Goal: Task Accomplishment & Management: Use online tool/utility

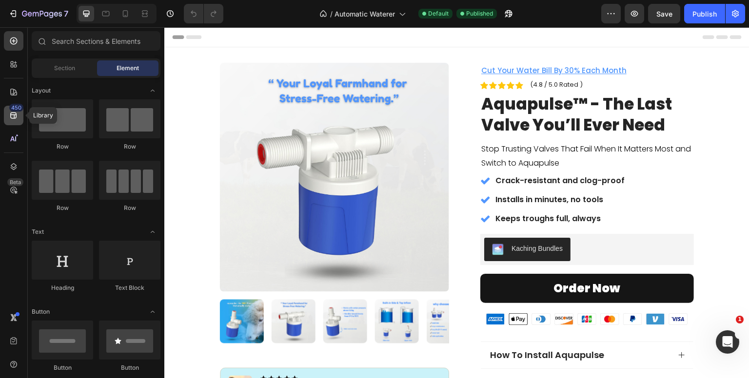
click at [7, 110] on div "450" at bounding box center [13, 115] width 19 height 19
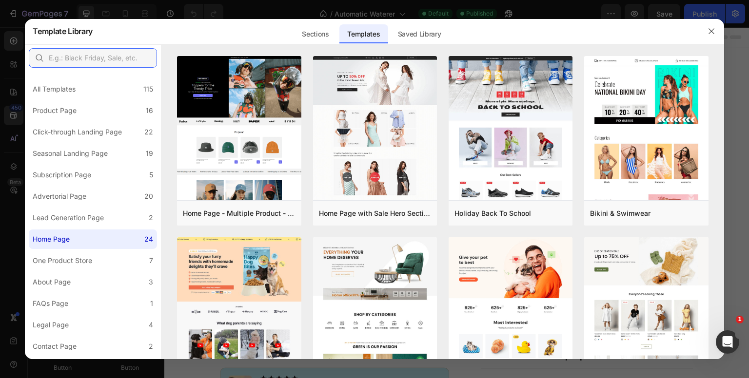
click at [76, 56] on input "text" at bounding box center [93, 57] width 128 height 19
type input "note"
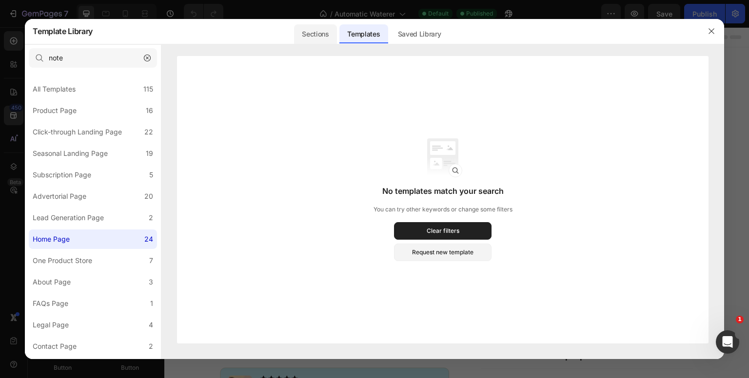
click at [305, 32] on div "Sections" at bounding box center [315, 33] width 42 height 19
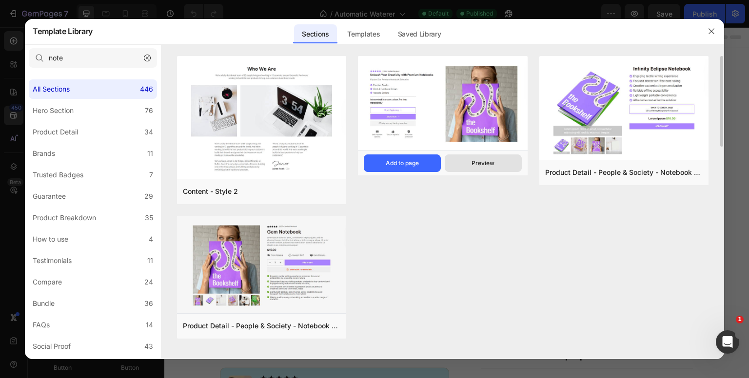
click at [469, 163] on button "Preview" at bounding box center [483, 164] width 77 height 18
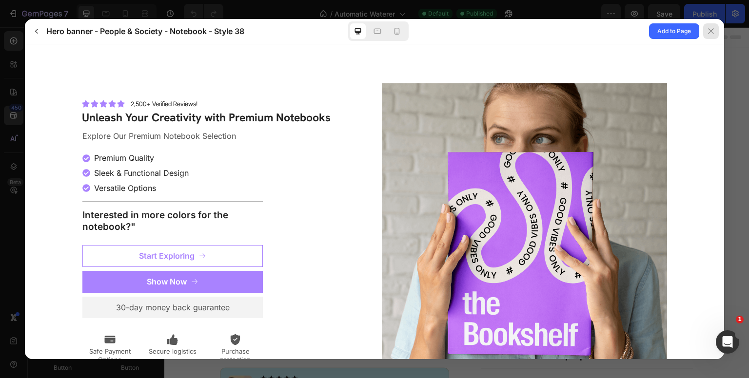
click at [716, 37] on div at bounding box center [711, 31] width 16 height 16
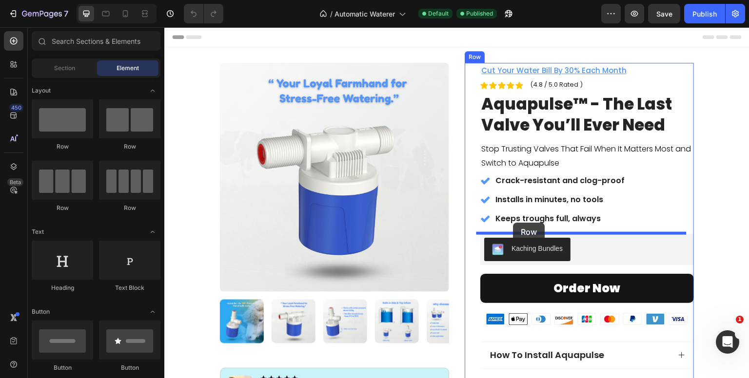
drag, startPoint x: 233, startPoint y: 154, endPoint x: 513, endPoint y: 223, distance: 288.2
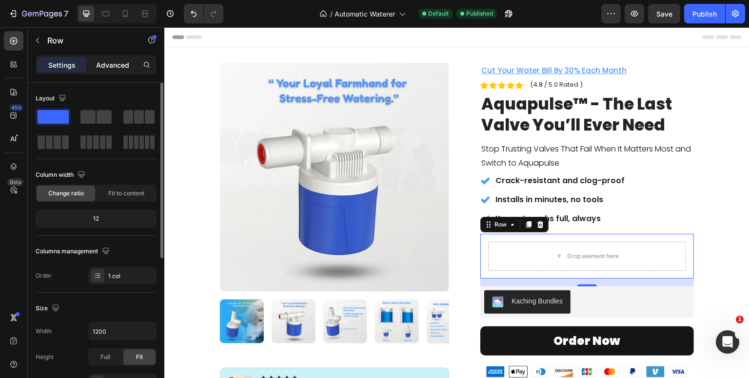
click at [110, 67] on p "Advanced" at bounding box center [112, 65] width 33 height 10
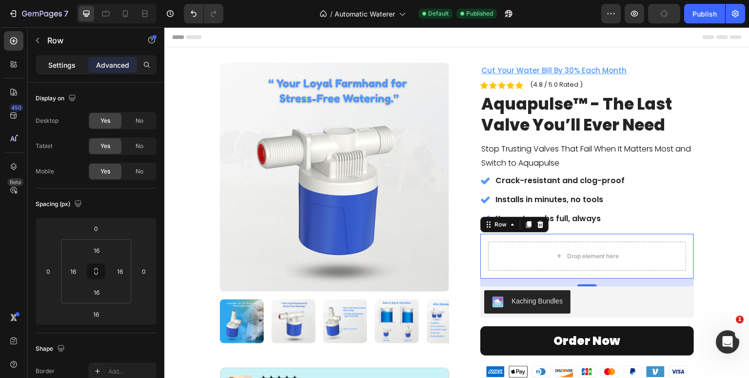
click at [51, 60] on p "Settings" at bounding box center [61, 65] width 27 height 10
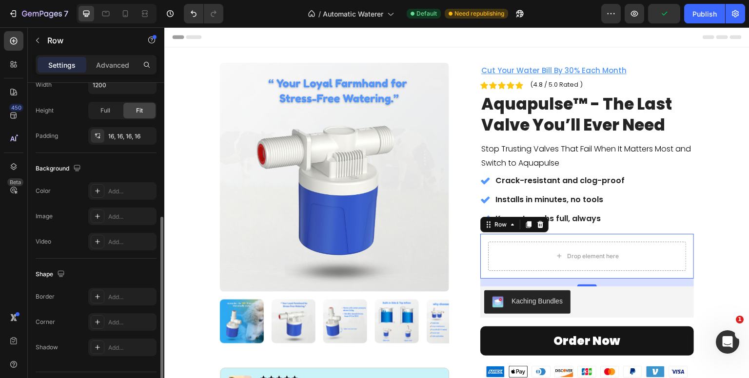
scroll to position [271, 0]
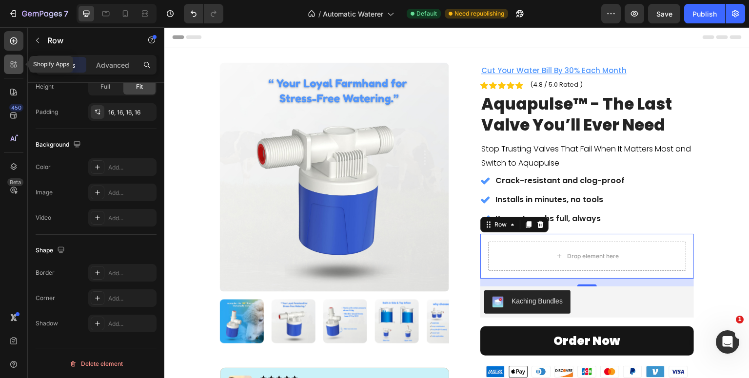
click at [10, 61] on icon at bounding box center [14, 64] width 10 height 10
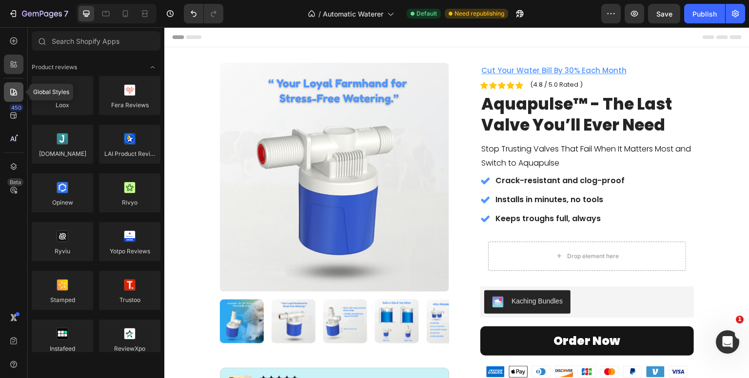
click at [13, 84] on div at bounding box center [13, 91] width 19 height 19
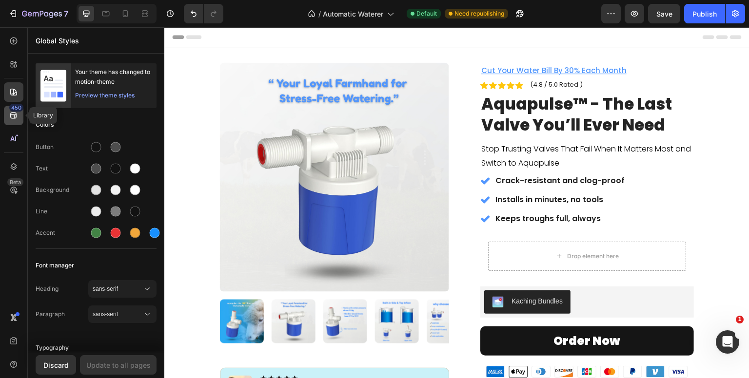
click at [13, 117] on icon at bounding box center [14, 116] width 10 height 10
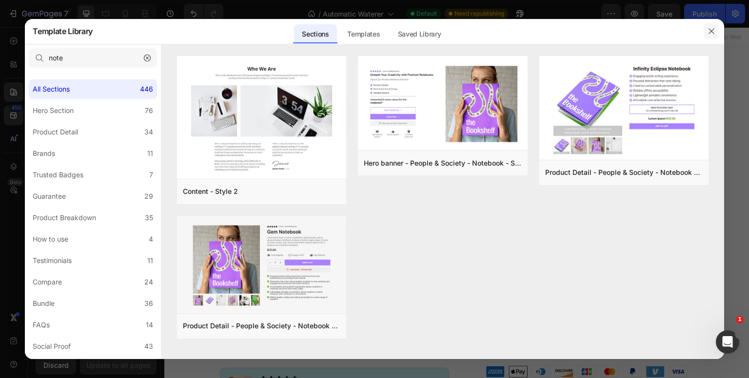
click at [710, 31] on icon "button" at bounding box center [711, 31] width 8 height 8
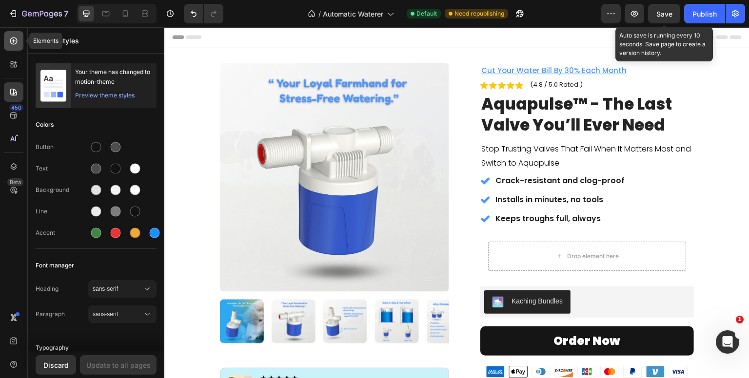
click at [8, 41] on div at bounding box center [13, 40] width 19 height 19
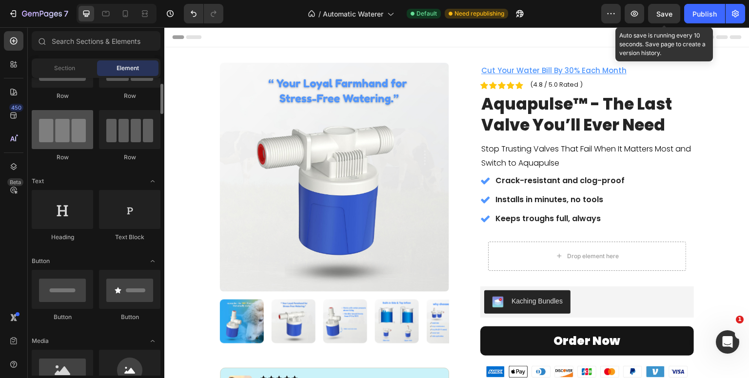
scroll to position [52, 0]
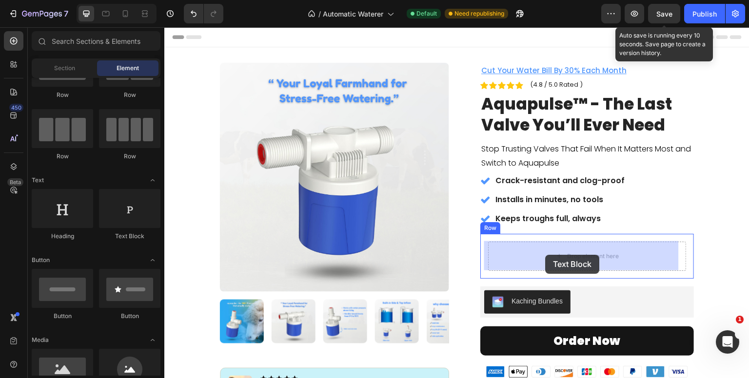
drag, startPoint x: 275, startPoint y: 239, endPoint x: 545, endPoint y: 255, distance: 270.5
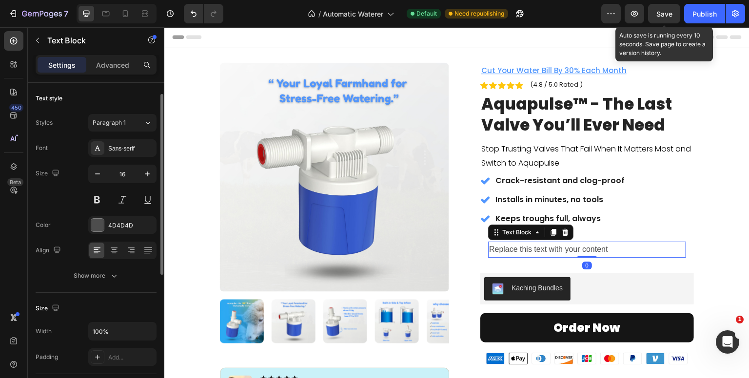
scroll to position [76, 0]
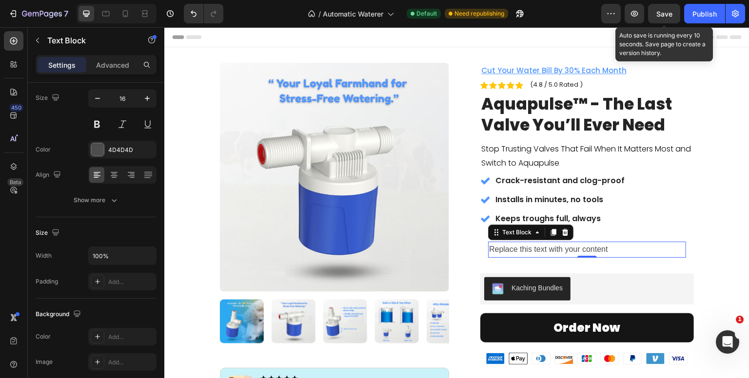
click at [536, 249] on div "Replace this text with your content" at bounding box center [587, 250] width 198 height 16
click at [536, 249] on p "Replace this text with your content" at bounding box center [587, 250] width 196 height 14
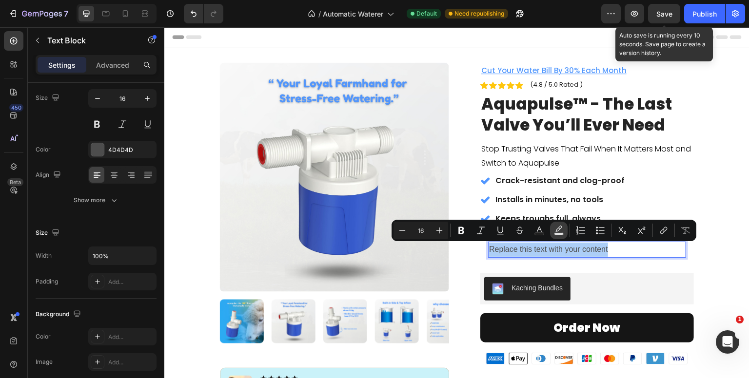
click at [561, 229] on icon "Editor contextual toolbar" at bounding box center [559, 231] width 10 height 10
type input "000000"
type input "77"
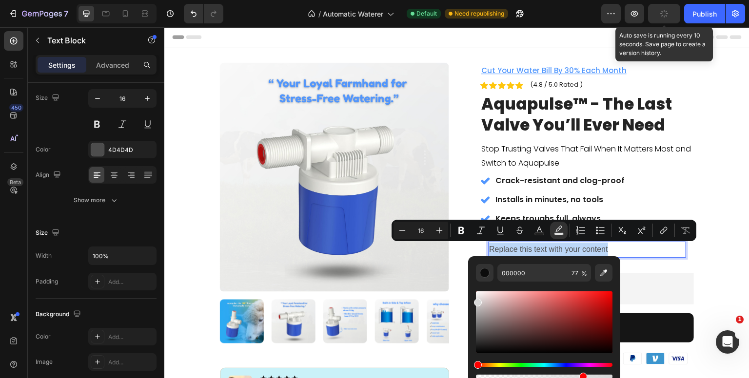
type input "D8D8D8"
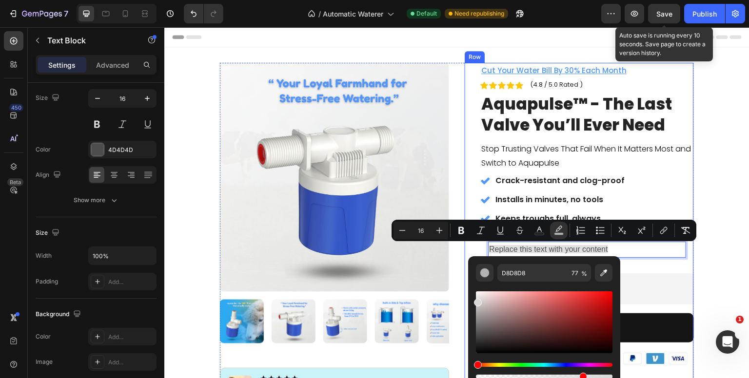
drag, startPoint x: 641, startPoint y: 332, endPoint x: 463, endPoint y: 292, distance: 183.3
click at [459, 247] on div "Product Images Row Image Icon Icon Icon Icon Icon Icon List ''After installing …" at bounding box center [457, 270] width 474 height 415
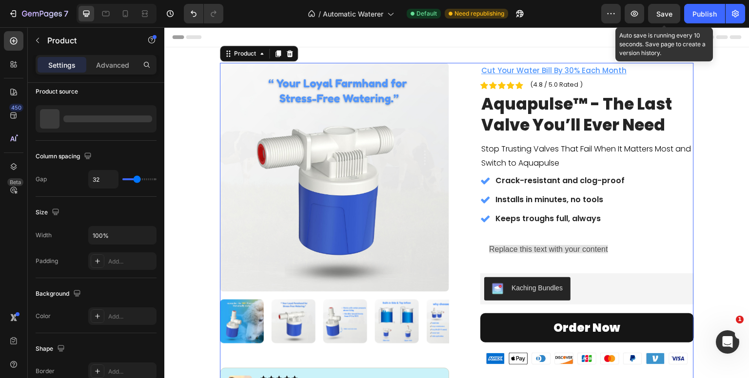
scroll to position [0, 0]
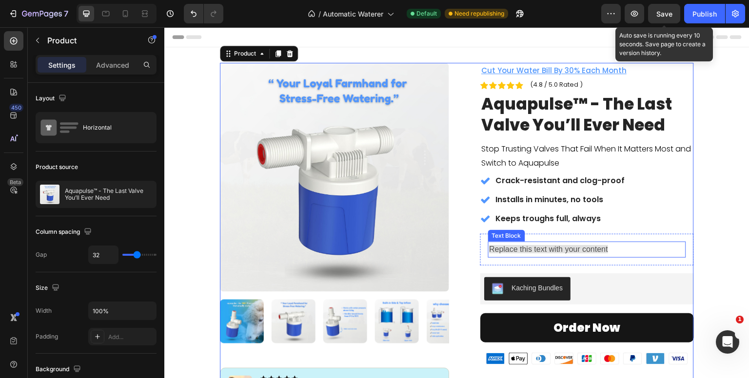
click at [519, 248] on span "Replace this text with your content" at bounding box center [548, 249] width 119 height 8
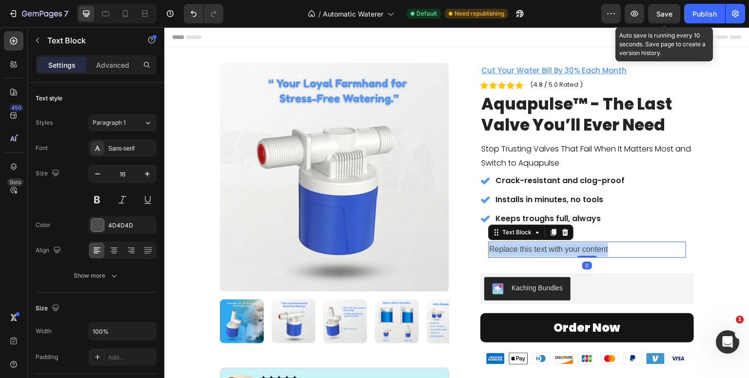
click at [519, 248] on span "Replace this text with your content" at bounding box center [548, 249] width 119 height 8
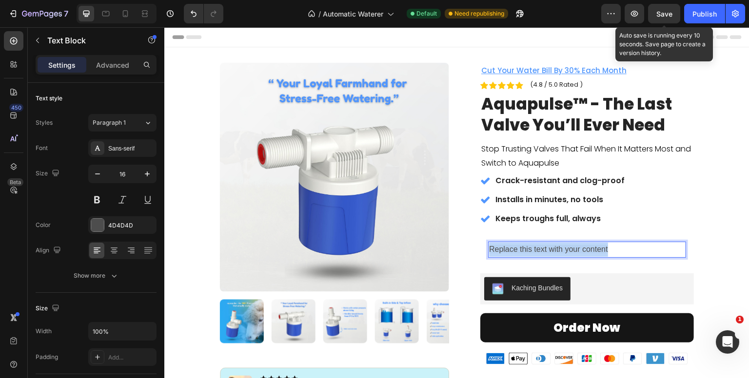
click at [519, 248] on span "Replace this text with your content" at bounding box center [548, 249] width 119 height 8
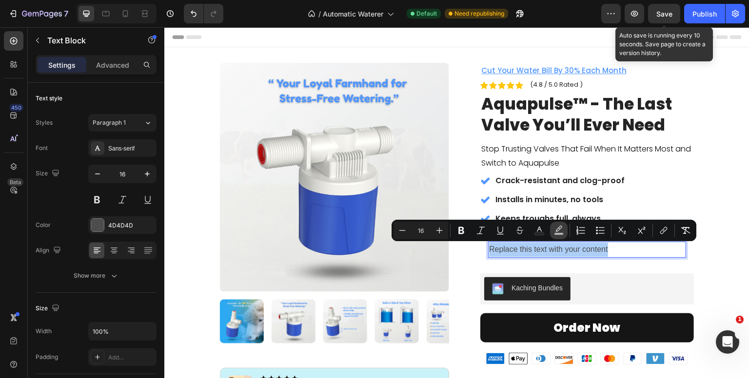
click at [558, 231] on icon "Editor contextual toolbar" at bounding box center [559, 231] width 10 height 10
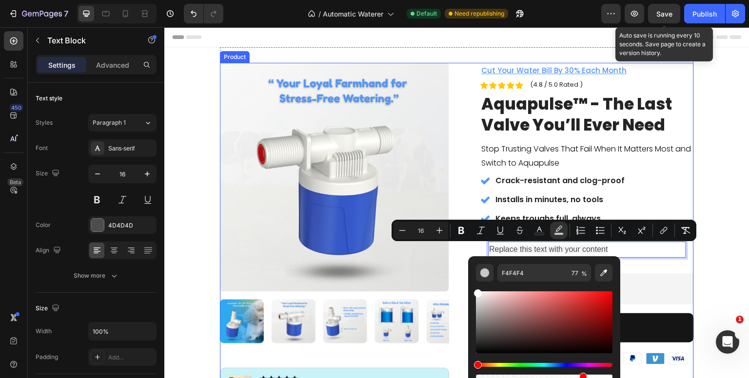
type input "FFFFFF"
drag, startPoint x: 641, startPoint y: 321, endPoint x: 453, endPoint y: 281, distance: 192.4
type input "0"
drag, startPoint x: 671, startPoint y: 404, endPoint x: 450, endPoint y: 376, distance: 222.6
click at [449, 341] on div "Product Images Row Image Icon Icon Icon Icon Icon Icon List ''After installing …" at bounding box center [457, 270] width 474 height 415
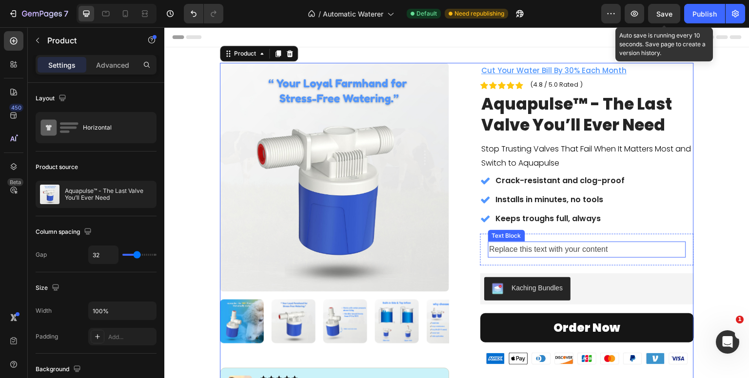
click at [498, 249] on span "Replace this text with your content" at bounding box center [548, 249] width 119 height 8
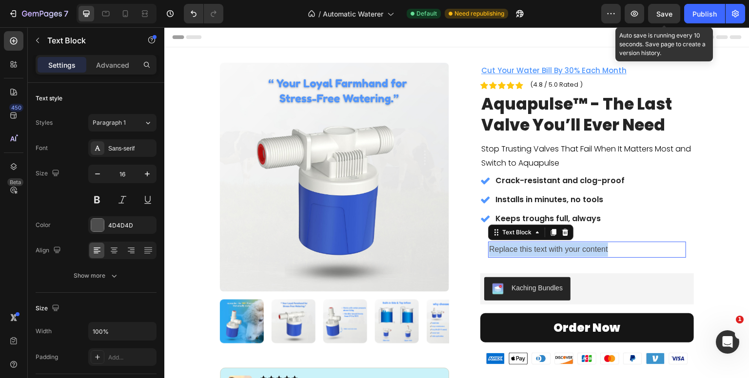
click at [498, 249] on span "Replace this text with your content" at bounding box center [548, 249] width 119 height 8
click at [514, 247] on p "Note :" at bounding box center [587, 250] width 196 height 14
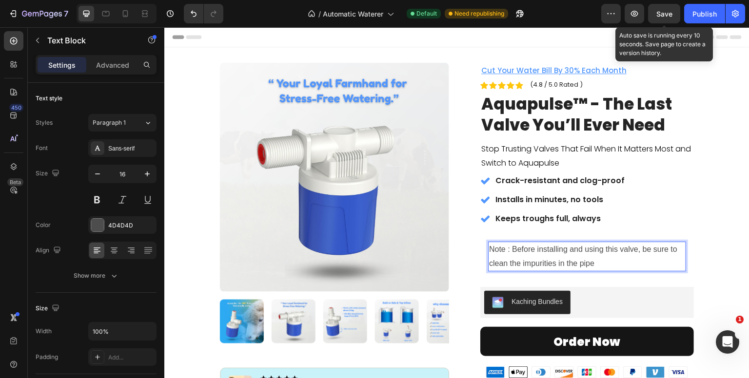
click at [509, 254] on p "Note : Before installing and using this valve, be sure to clean the impurities …" at bounding box center [587, 257] width 196 height 28
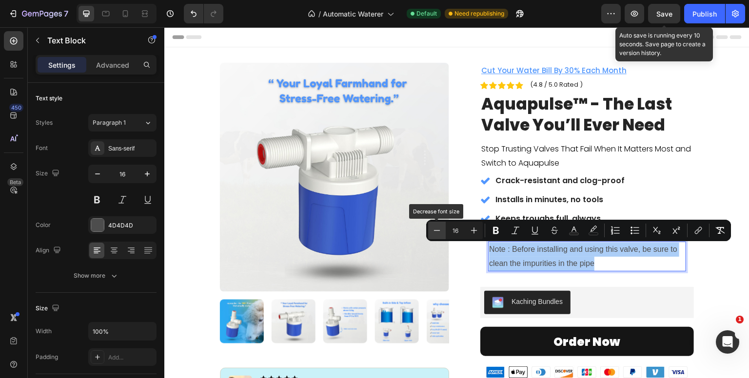
click at [440, 233] on icon "Editor contextual toolbar" at bounding box center [437, 231] width 10 height 10
type input "15"
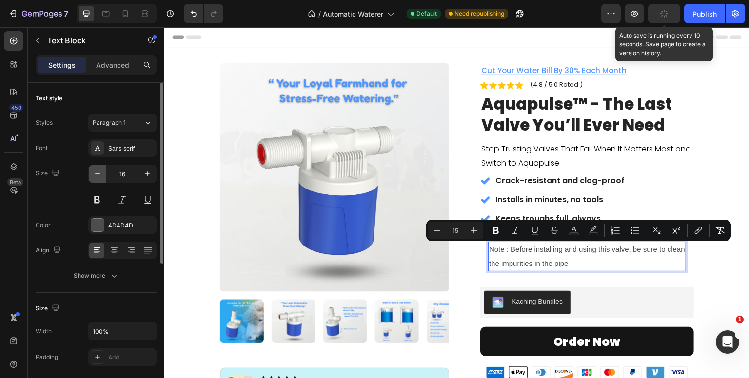
click at [97, 172] on icon "button" at bounding box center [98, 174] width 10 height 10
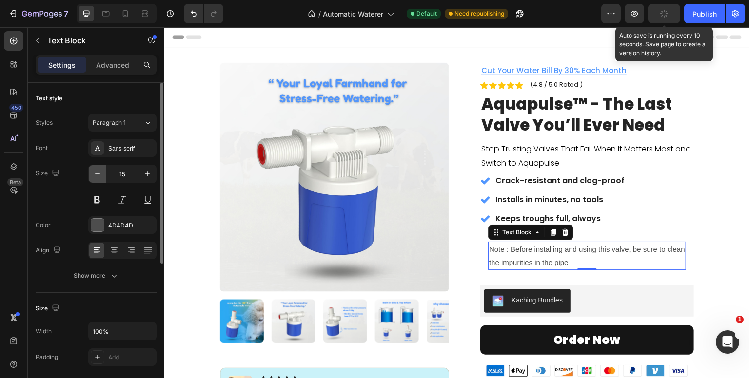
click at [97, 172] on icon "button" at bounding box center [98, 174] width 10 height 10
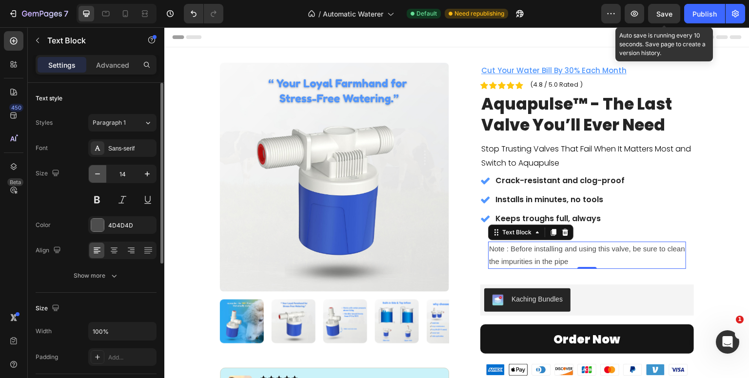
click at [97, 172] on icon "button" at bounding box center [98, 174] width 10 height 10
type input "13"
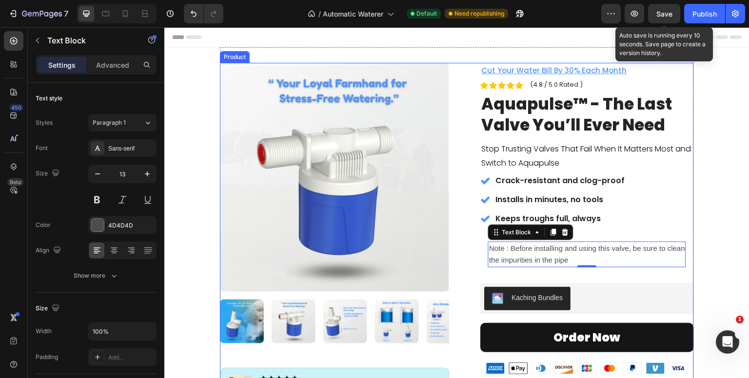
click at [453, 213] on div "Product Images Row Image Icon Icon Icon Icon Icon Icon List ''After installing …" at bounding box center [457, 275] width 474 height 425
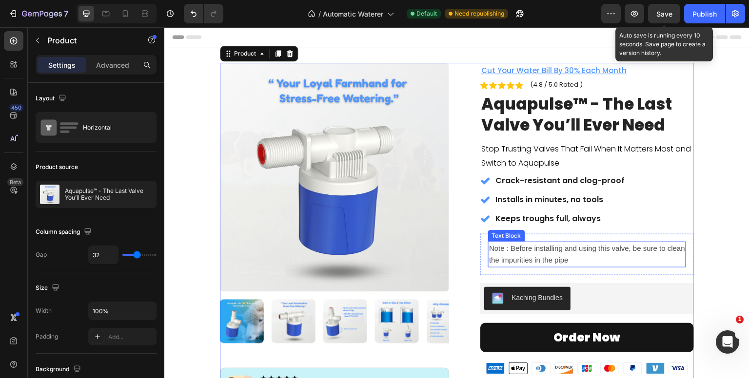
click at [506, 249] on span "Note : Before installing and using this valve, be sure to clean the impurities …" at bounding box center [587, 254] width 196 height 20
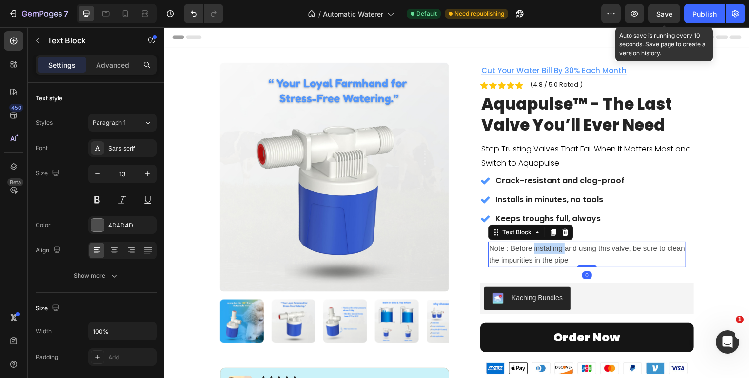
click at [533, 251] on span "Note : Before installing and using this valve, be sure to clean the impurities …" at bounding box center [587, 254] width 196 height 20
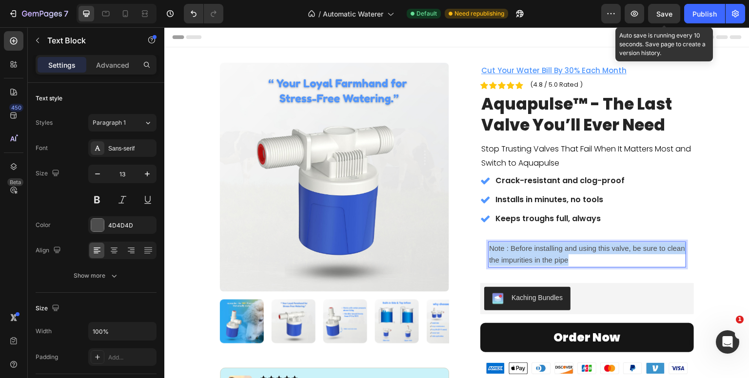
click at [533, 251] on span "Note : Before installing and using this valve, be sure to clean the impurities …" at bounding box center [587, 254] width 196 height 20
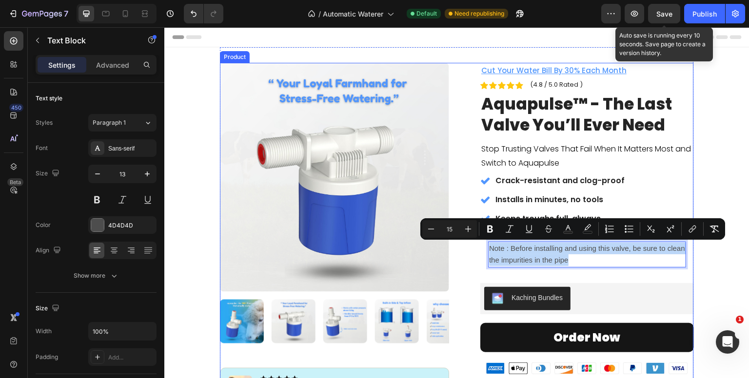
click at [450, 259] on div "Product Images Row Image Icon Icon Icon Icon Icon Icon List ''After installing …" at bounding box center [457, 275] width 474 height 425
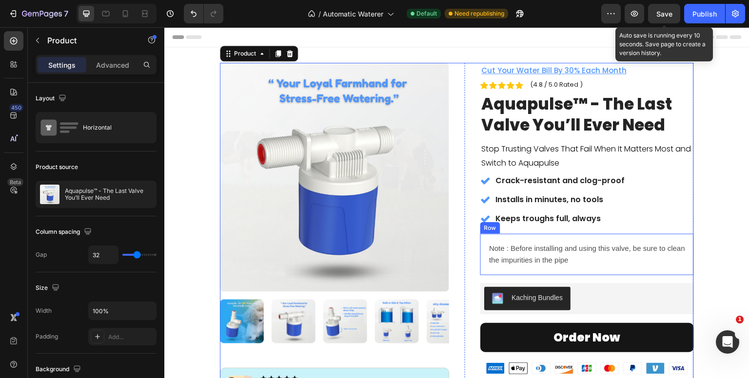
click at [480, 252] on div "Note : Before installing and using this valve, be sure to clean the impurities …" at bounding box center [587, 254] width 214 height 41
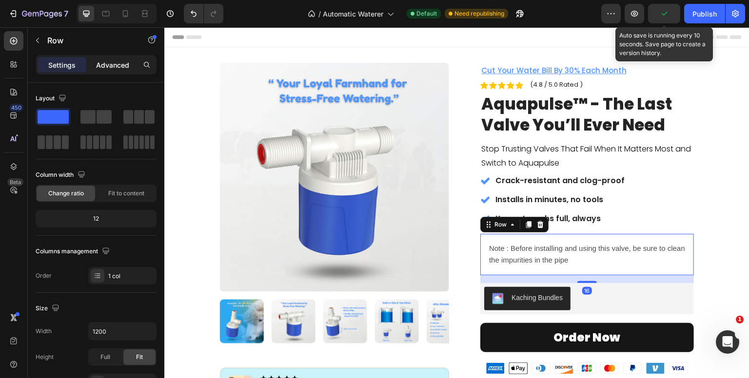
click at [120, 66] on p "Advanced" at bounding box center [112, 65] width 33 height 10
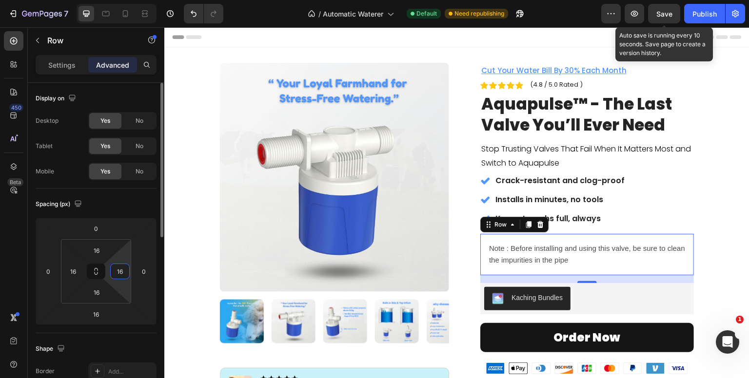
click at [117, 265] on input "16" at bounding box center [120, 271] width 15 height 15
type input "0"
click at [65, 270] on div "16" at bounding box center [72, 272] width 19 height 16
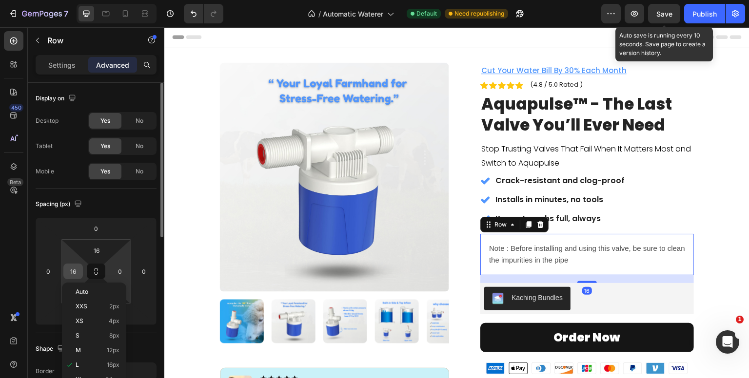
click at [67, 270] on input "16" at bounding box center [73, 271] width 15 height 15
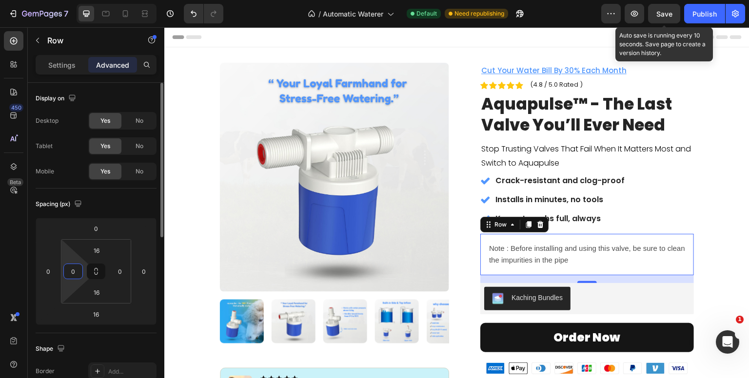
type input "0"
click at [131, 207] on div "Spacing (px)" at bounding box center [96, 204] width 121 height 16
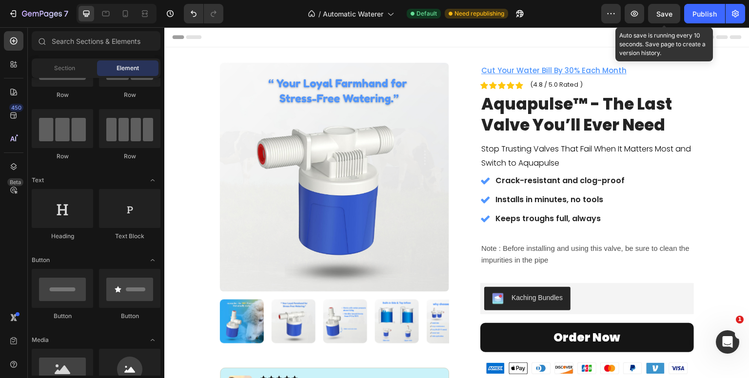
click at [711, 215] on section "Product Images Row Image Icon Icon Icon Icon Icon Icon List ''After installing …" at bounding box center [457, 275] width 542 height 456
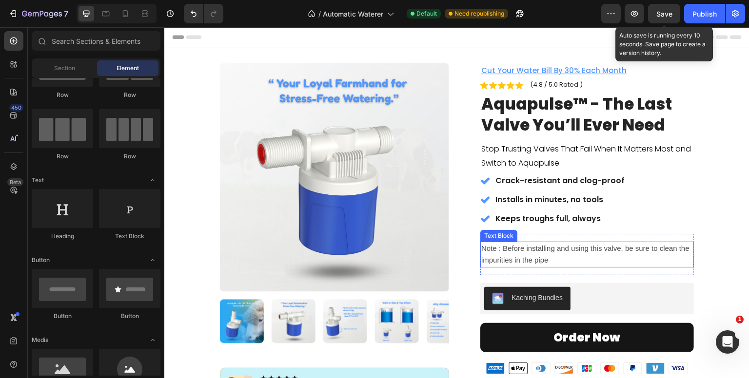
click at [519, 249] on span "Note : Before installing and using this valve, be sure to clean the impurities …" at bounding box center [585, 254] width 208 height 20
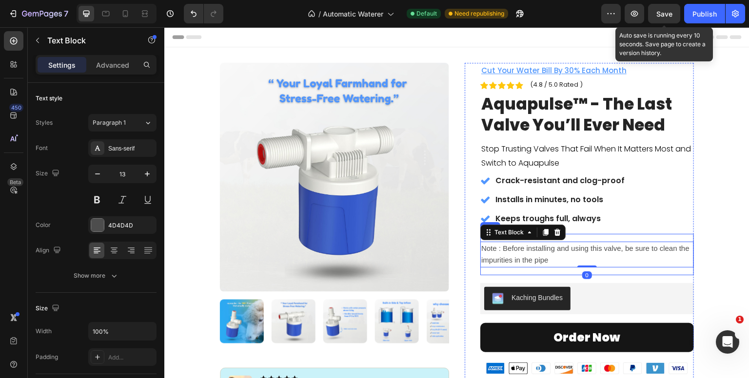
click at [581, 237] on div "Note : Before installing and using this valve, be sure to clean the impurities …" at bounding box center [587, 254] width 214 height 41
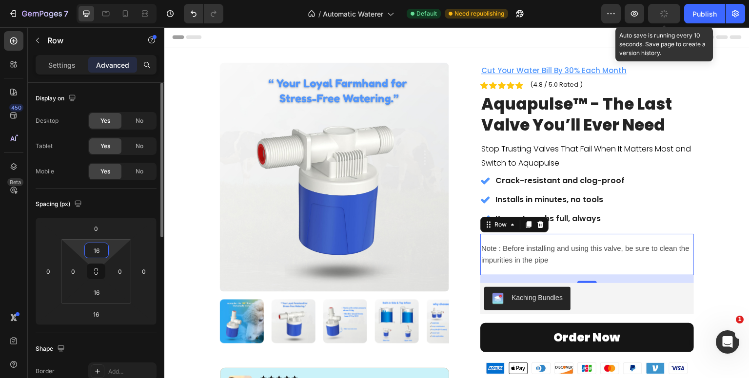
click at [97, 250] on input "16" at bounding box center [96, 250] width 19 height 15
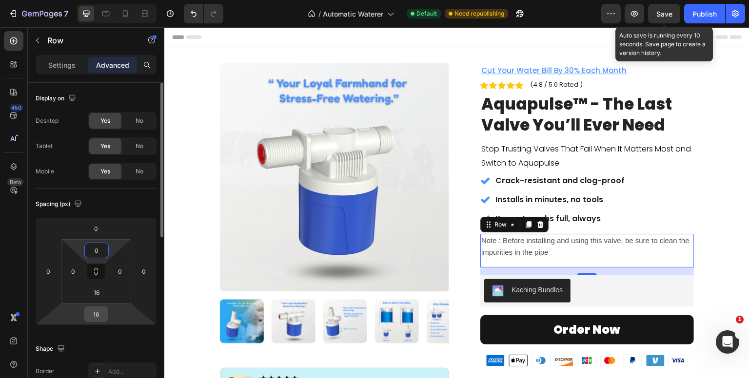
type input "0"
click at [94, 320] on input "16" at bounding box center [95, 314] width 19 height 15
type input "0"
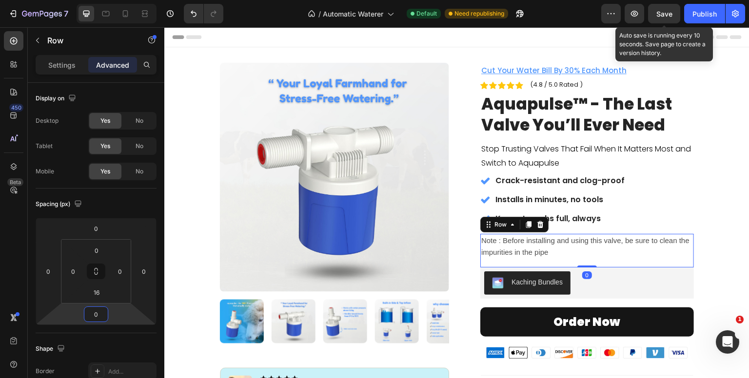
click at [717, 206] on section "Product Images Row Image Icon Icon Icon Icon Icon Icon List ''After installing …" at bounding box center [457, 267] width 542 height 440
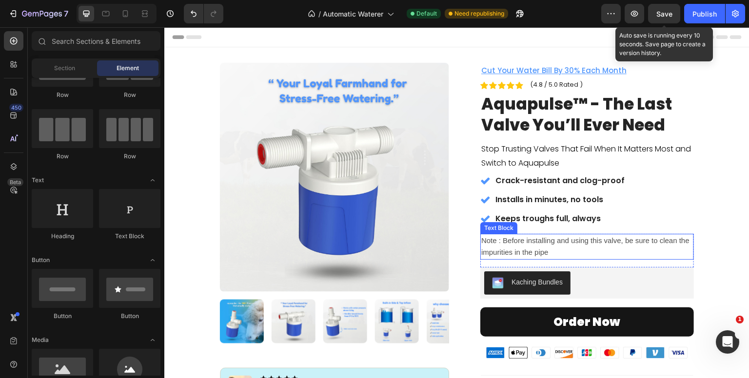
click at [512, 244] on p "Note : Before installing and using this valve, be sure to clean the impurities …" at bounding box center [587, 247] width 212 height 24
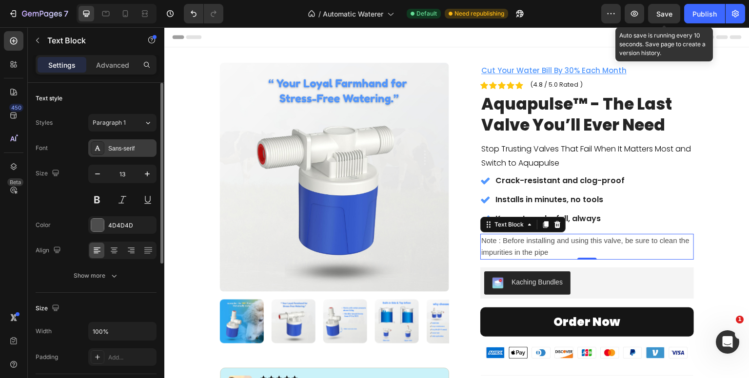
click at [115, 147] on div "Sans-serif" at bounding box center [131, 148] width 46 height 9
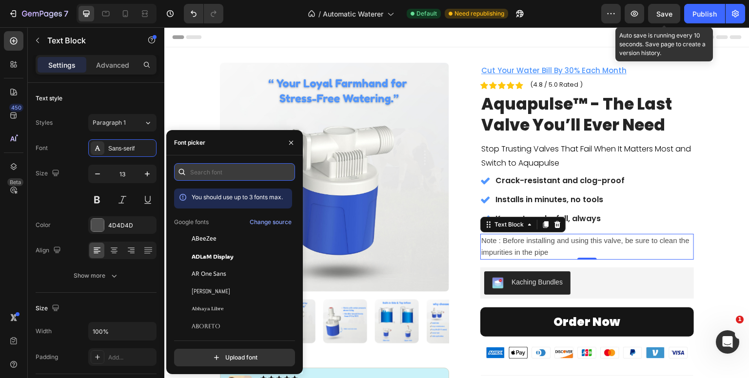
click at [226, 174] on input "text" at bounding box center [234, 172] width 121 height 18
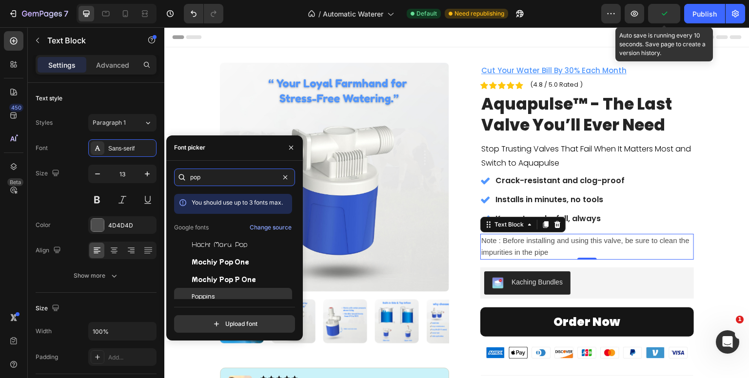
type input "pop"
click at [217, 295] on div "Poppins" at bounding box center [241, 296] width 98 height 9
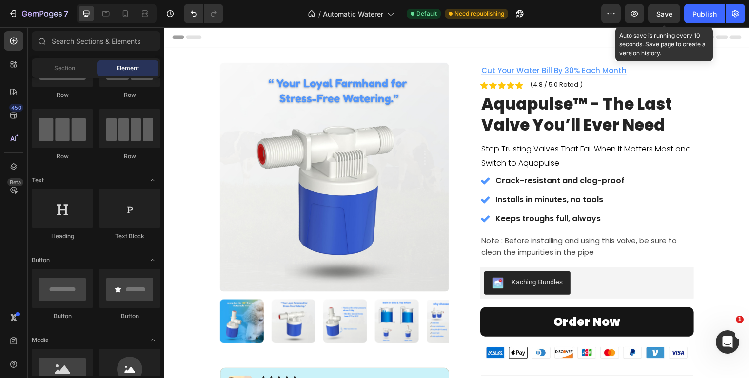
click at [693, 188] on section "Product Images Row Image Icon Icon Icon Icon Icon Icon List ''After installing …" at bounding box center [457, 267] width 542 height 440
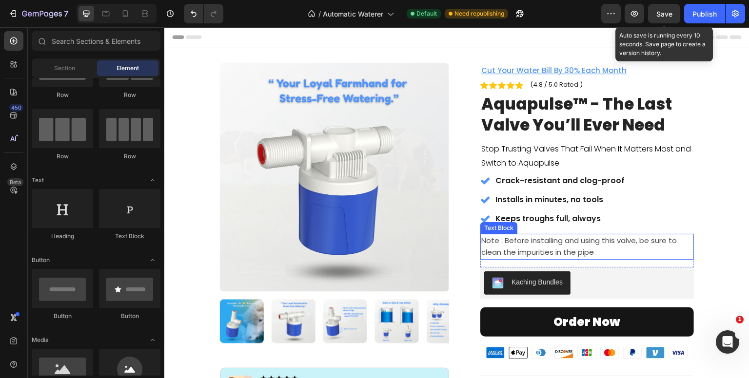
click at [581, 245] on span "Note : Before installing and using this valve, be sure to clean the impurities …" at bounding box center [578, 246] width 195 height 22
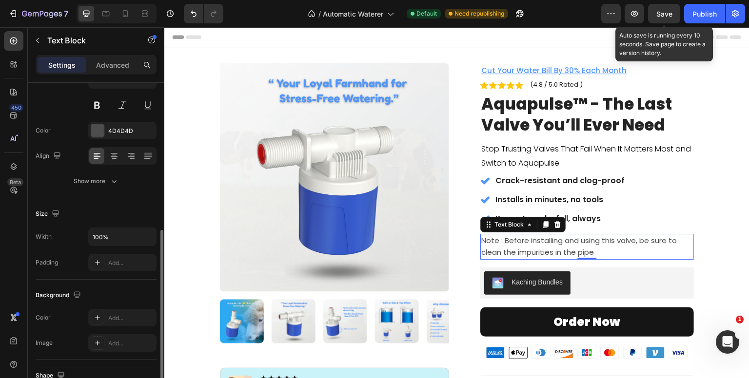
scroll to position [156, 0]
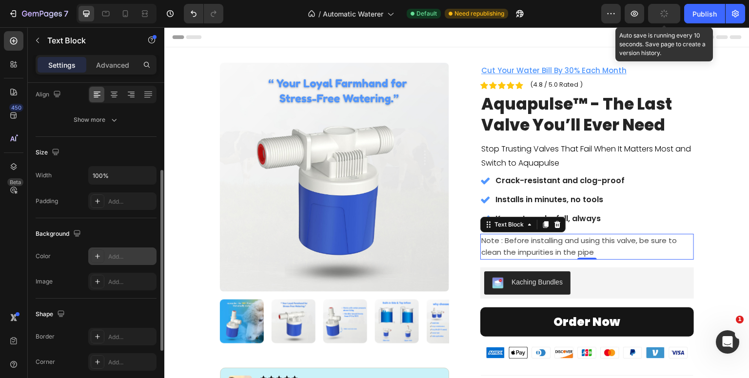
click at [122, 258] on div "Add..." at bounding box center [131, 256] width 46 height 9
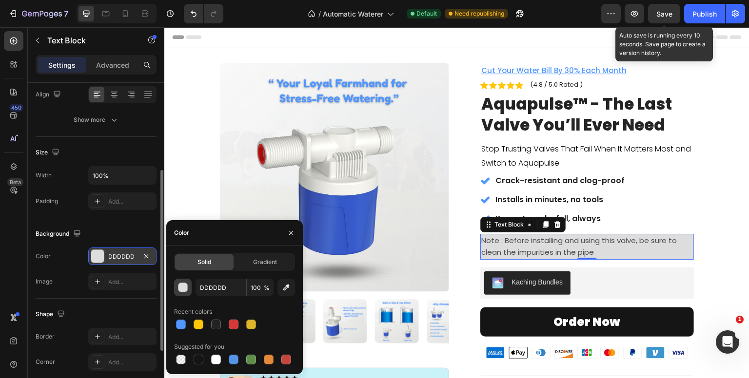
click at [185, 287] on div "button" at bounding box center [183, 288] width 10 height 10
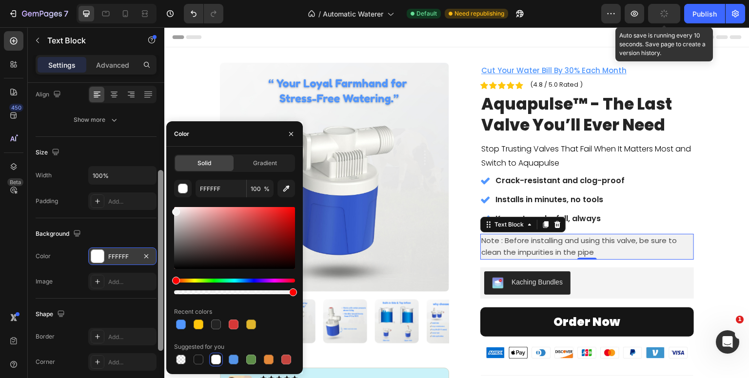
type input "F2F2F2"
drag, startPoint x: 175, startPoint y: 217, endPoint x: 160, endPoint y: 210, distance: 16.6
click at [160, 210] on div "450 Beta Sections(4) Elements(83) Section Element Hero Section Product Detail B…" at bounding box center [82, 202] width 164 height 351
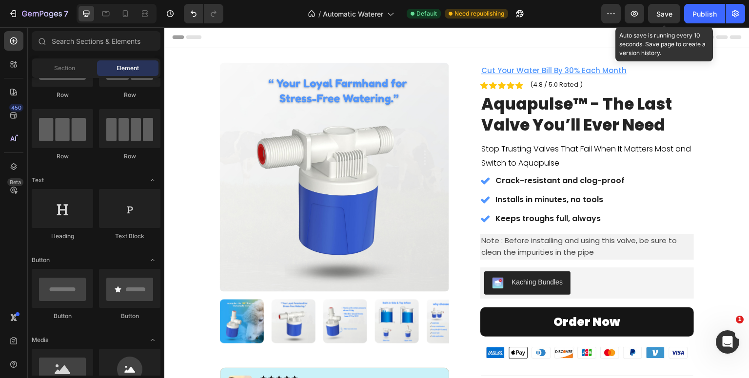
click at [719, 171] on section "Product Images Row Image Icon Icon Icon Icon Icon Icon List ''After installing …" at bounding box center [457, 267] width 542 height 440
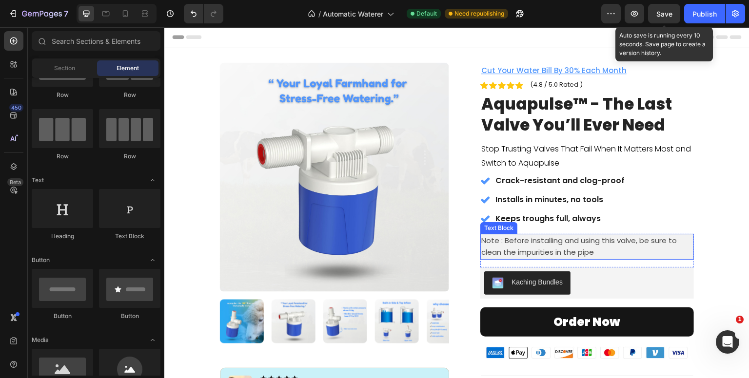
click at [647, 244] on span "Note : Before installing and using this valve, be sure to clean the impurities …" at bounding box center [578, 246] width 195 height 22
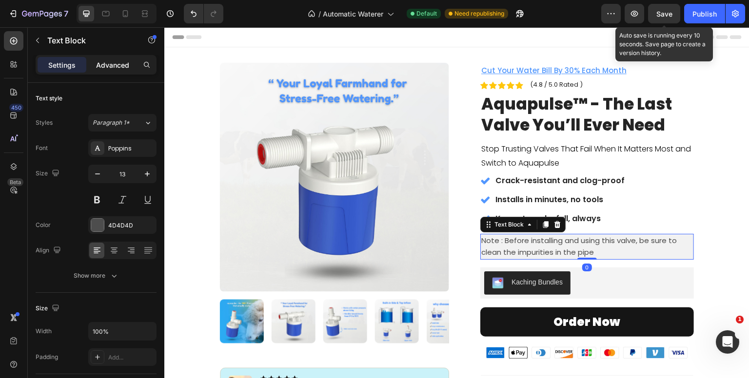
click at [109, 64] on p "Advanced" at bounding box center [112, 65] width 33 height 10
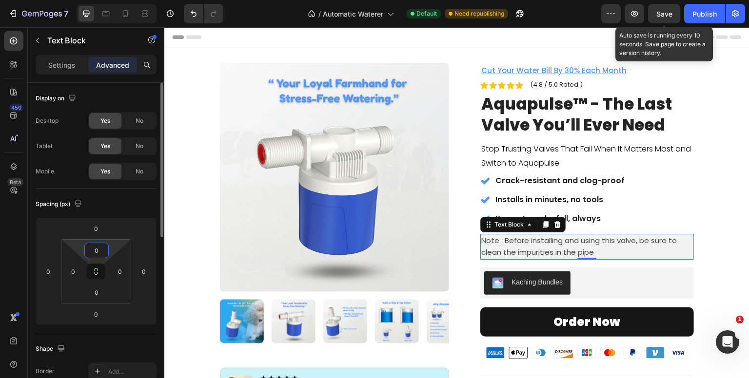
click at [99, 247] on input "0" at bounding box center [96, 250] width 19 height 15
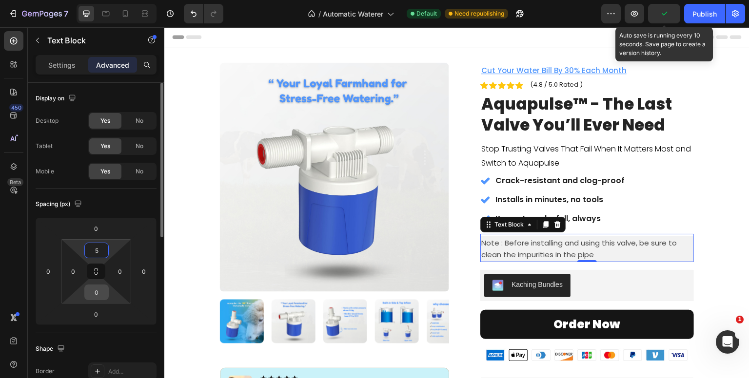
type input "5"
click at [102, 289] on input "0" at bounding box center [96, 292] width 19 height 15
type input "5"
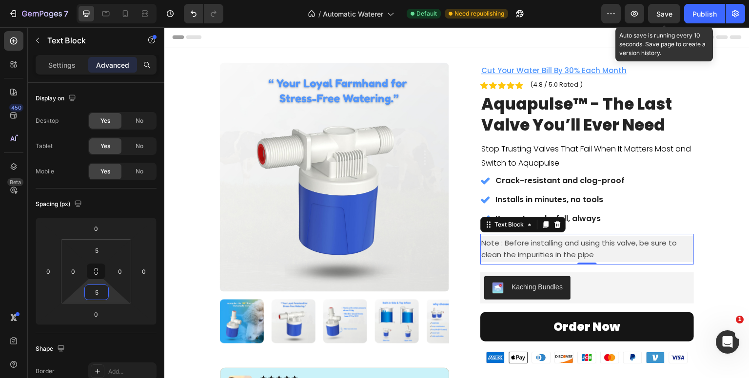
click at [708, 200] on section "Product Images Row Image Icon Icon Icon Icon Icon Icon List ''After installing …" at bounding box center [457, 269] width 542 height 445
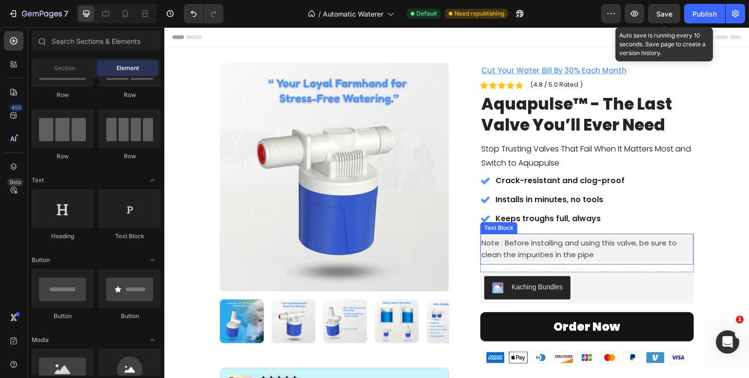
click at [597, 251] on p "Note : Before installing and using this valve, be sure to clean the impurities …" at bounding box center [587, 249] width 212 height 24
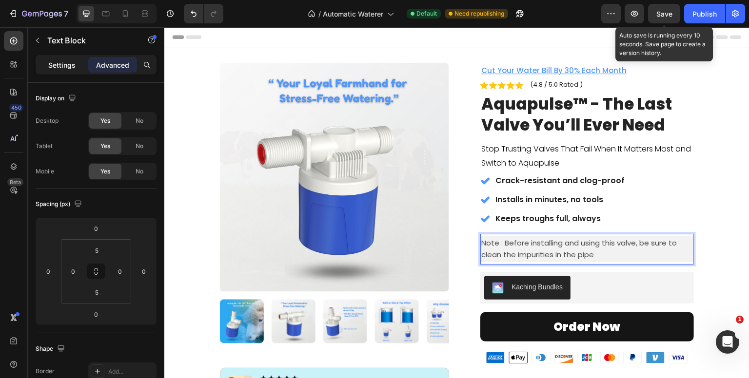
click at [70, 67] on p "Settings" at bounding box center [61, 65] width 27 height 10
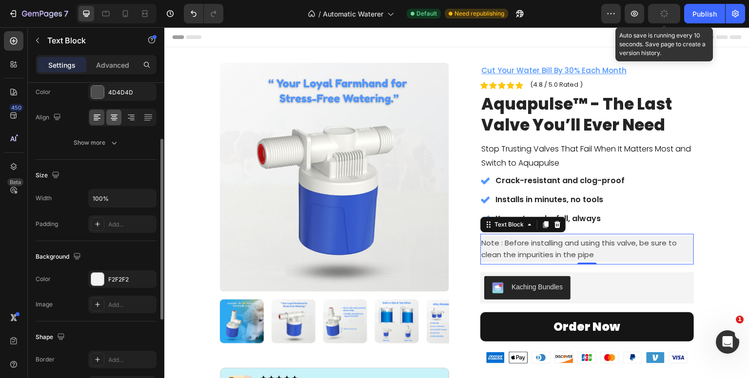
scroll to position [121, 0]
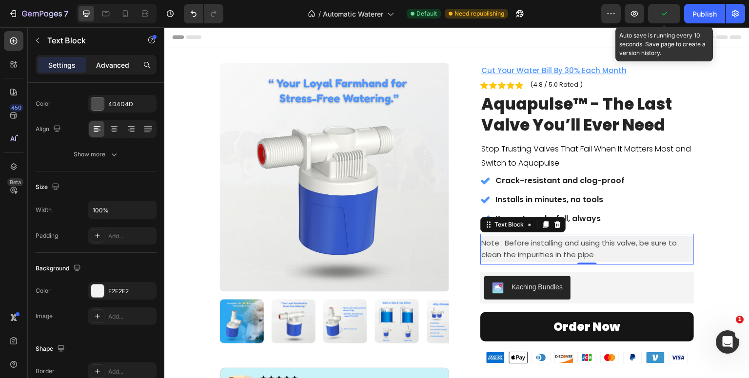
click at [101, 65] on p "Advanced" at bounding box center [112, 65] width 33 height 10
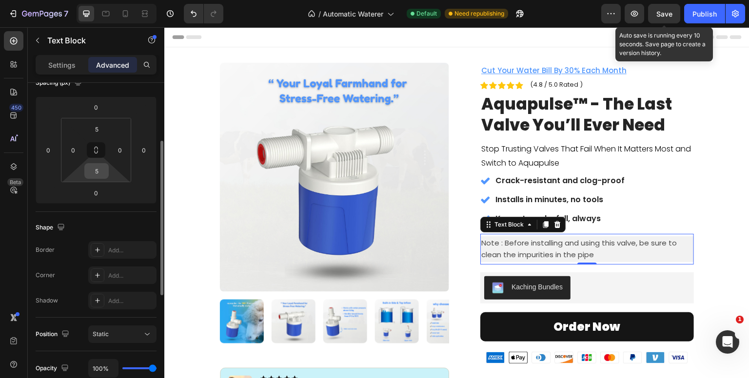
click at [94, 163] on div "5" at bounding box center [96, 171] width 24 height 16
click at [94, 168] on input "5" at bounding box center [96, 171] width 19 height 15
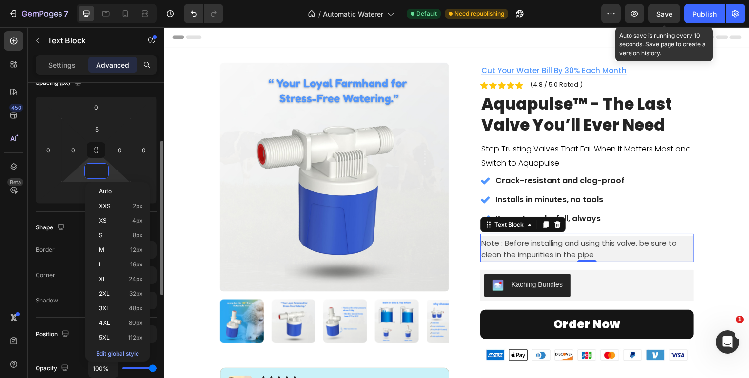
click at [94, 168] on input at bounding box center [96, 171] width 19 height 15
type input "0"
click at [96, 127] on input "5" at bounding box center [96, 129] width 19 height 15
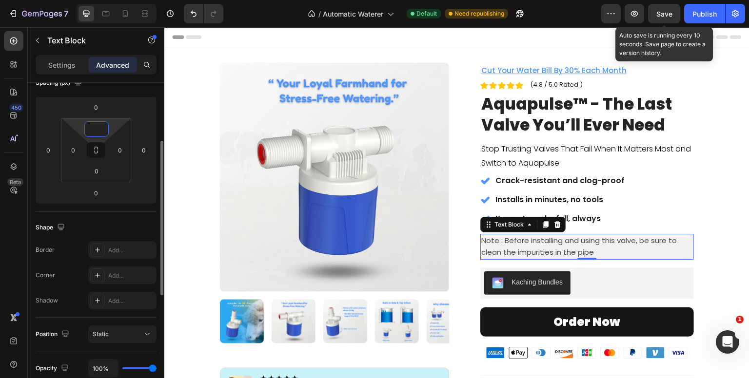
click at [96, 127] on input at bounding box center [96, 129] width 19 height 15
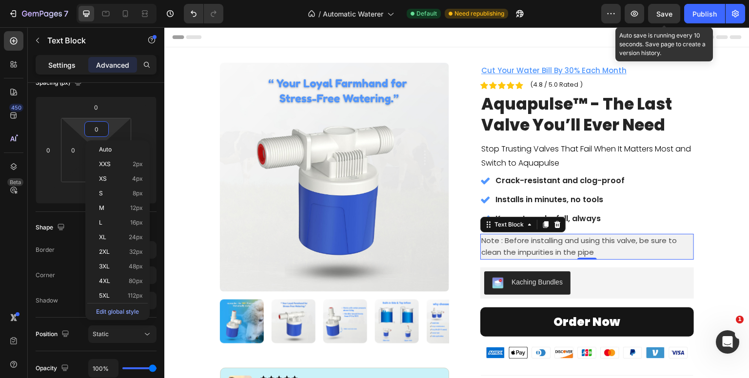
click at [60, 68] on p "Settings" at bounding box center [61, 65] width 27 height 10
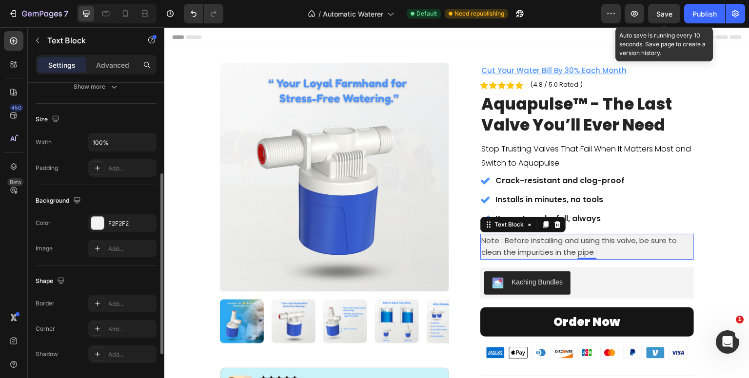
scroll to position [192, 0]
click at [98, 221] on div at bounding box center [97, 220] width 13 height 13
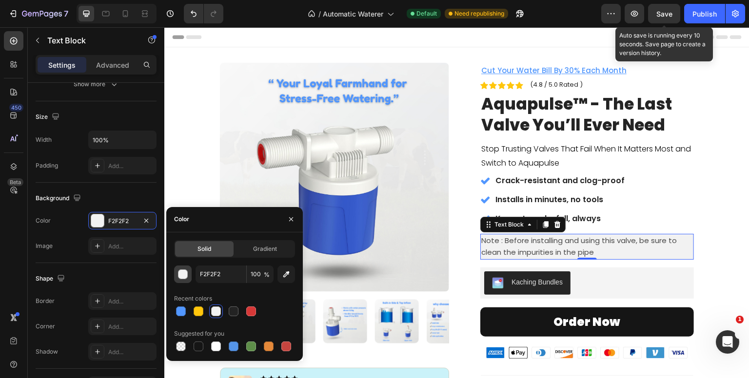
click at [181, 279] on button "button" at bounding box center [183, 275] width 18 height 18
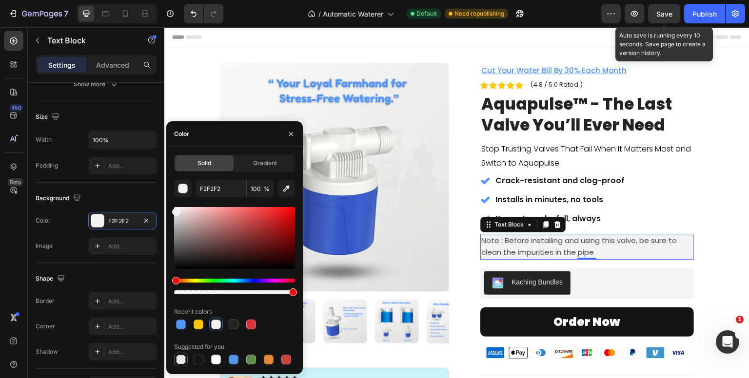
click at [182, 362] on div at bounding box center [181, 360] width 10 height 10
type input "000000"
type input "0"
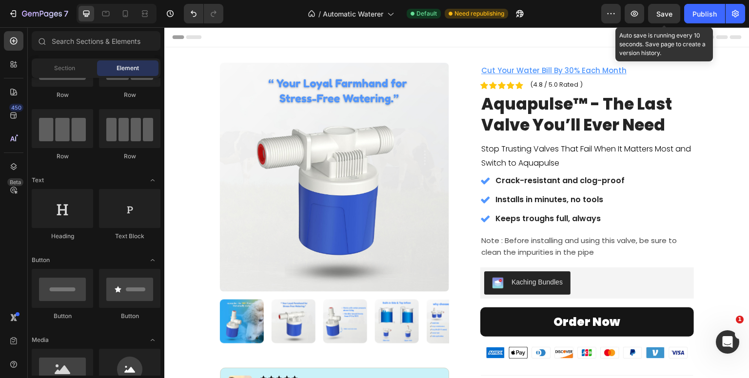
click at [711, 180] on section "Product Images Row Image Icon Icon Icon Icon Icon Icon List ''After installing …" at bounding box center [457, 267] width 542 height 440
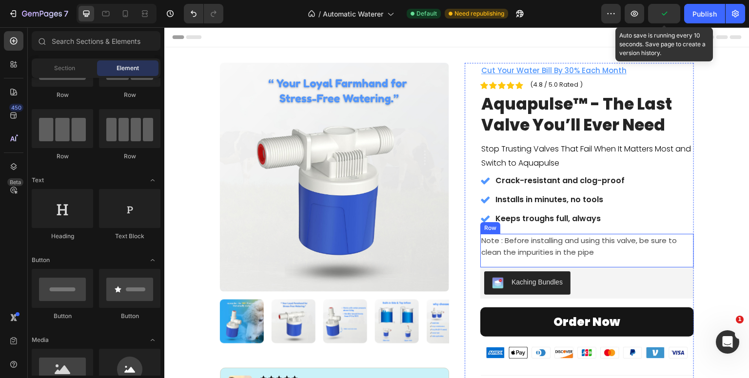
click at [631, 265] on div "Note : Before installing and using this valve, be sure to clean the impurities …" at bounding box center [587, 251] width 214 height 34
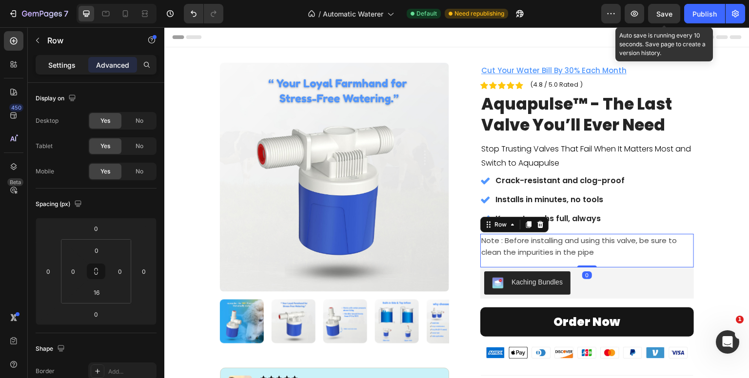
click at [50, 60] on p "Settings" at bounding box center [61, 65] width 27 height 10
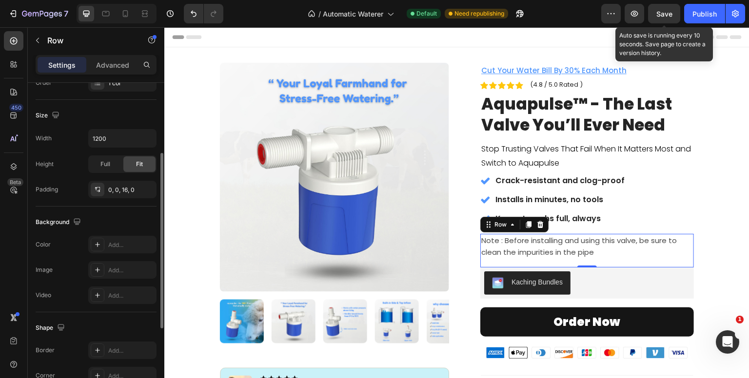
scroll to position [194, 0]
click at [115, 242] on div "Add..." at bounding box center [131, 244] width 46 height 9
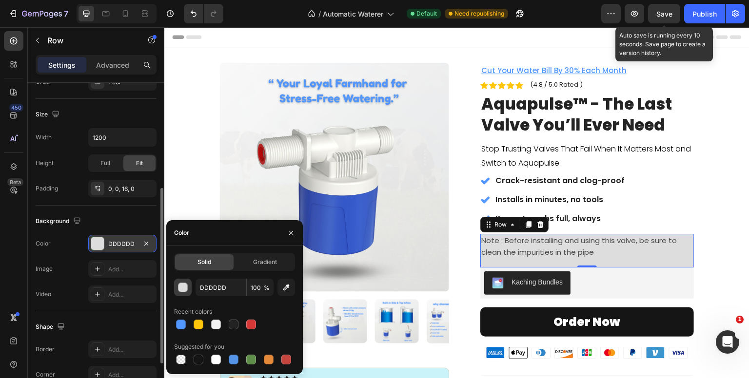
click at [188, 290] on button "button" at bounding box center [183, 288] width 18 height 18
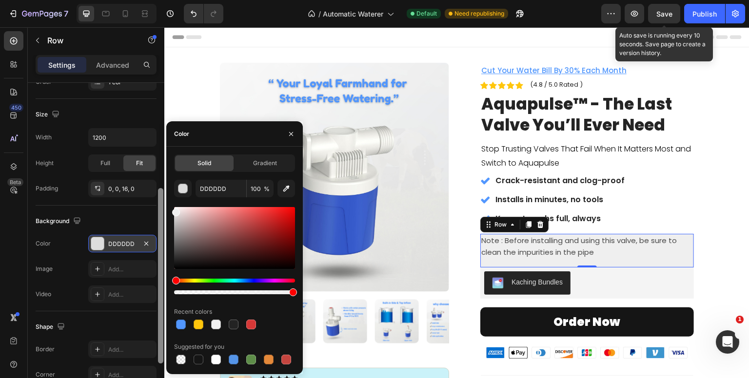
type input "EFEFEF"
drag, startPoint x: 177, startPoint y: 220, endPoint x: 162, endPoint y: 211, distance: 17.7
click at [162, 211] on div "450 Beta Sections(4) Elements(83) Section Element Hero Section Product Detail B…" at bounding box center [82, 202] width 164 height 351
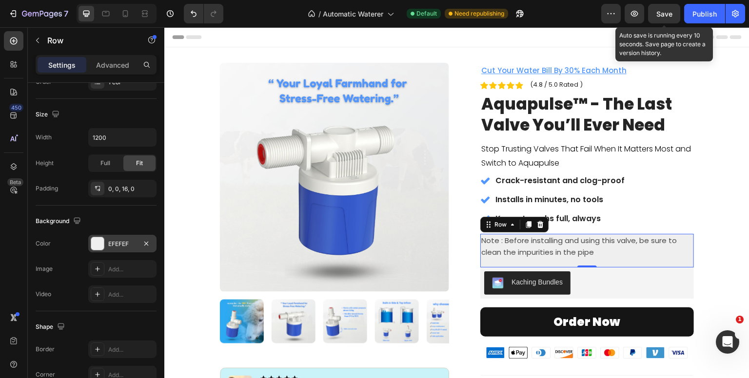
click at [67, 279] on div "The changes might be hidden by the video. Color EFEFEF Image Add... Video Add..." at bounding box center [96, 269] width 121 height 68
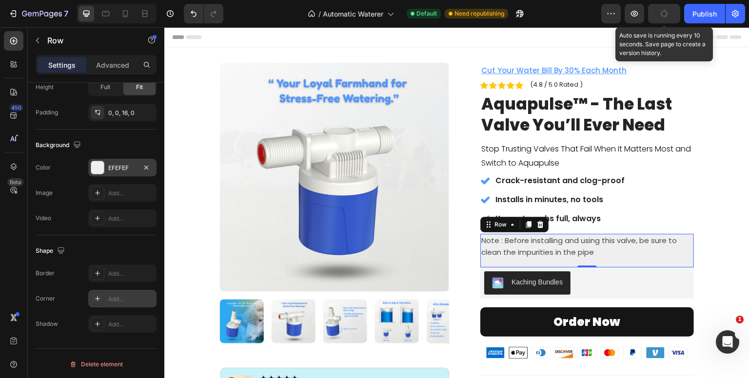
click at [123, 290] on div "Add..." at bounding box center [122, 299] width 68 height 18
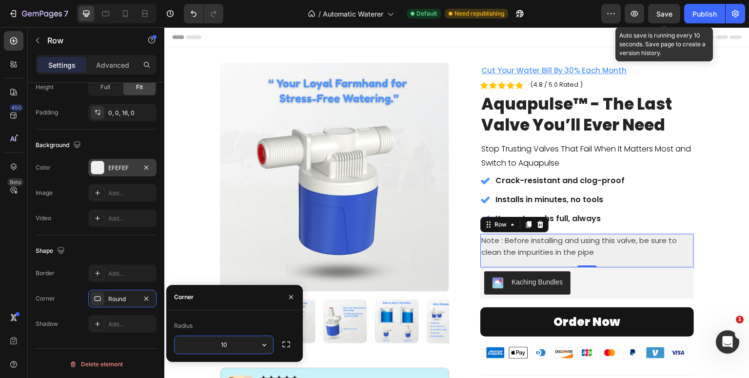
type input "10"
click at [211, 312] on div "Radius 10" at bounding box center [234, 337] width 136 height 52
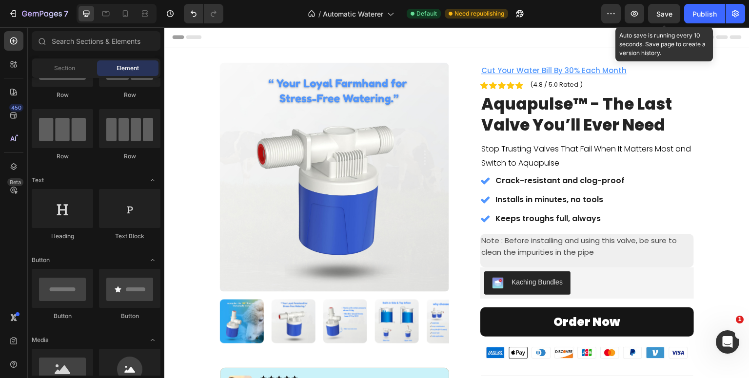
click at [716, 169] on section "Product Images Row Image Icon Icon Icon Icon Icon Icon List ''After installing …" at bounding box center [457, 267] width 542 height 440
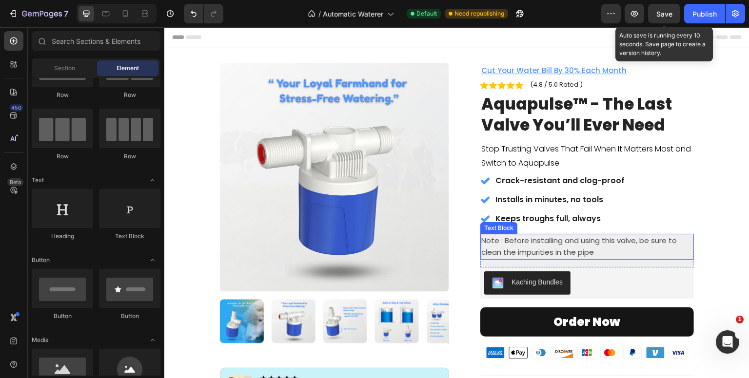
click at [622, 254] on p "Note : Before installing and using this valve, be sure to clean the impurities …" at bounding box center [587, 247] width 212 height 24
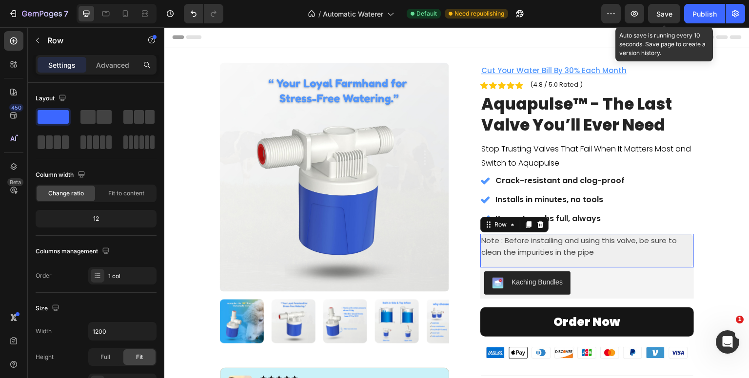
click at [623, 265] on div "Note : Before installing and using this valve, be sure to clean the impurities …" at bounding box center [587, 251] width 214 height 34
click at [110, 64] on p "Advanced" at bounding box center [112, 65] width 33 height 10
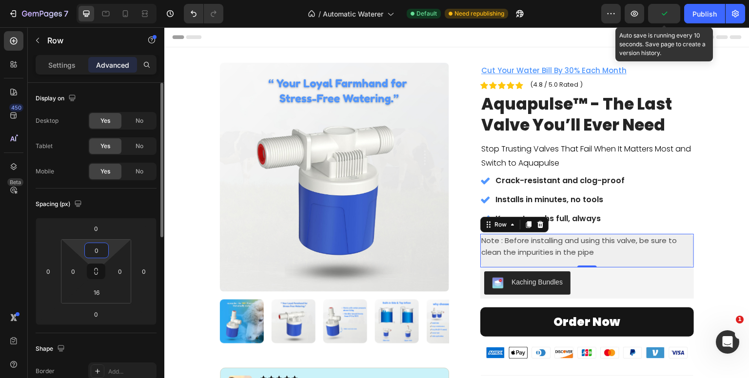
click at [93, 252] on input "0" at bounding box center [96, 250] width 19 height 15
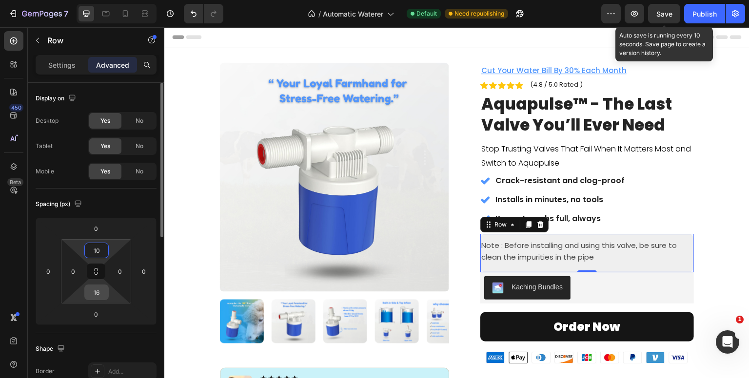
type input "10"
click at [95, 290] on input "16" at bounding box center [96, 292] width 19 height 15
type input "10"
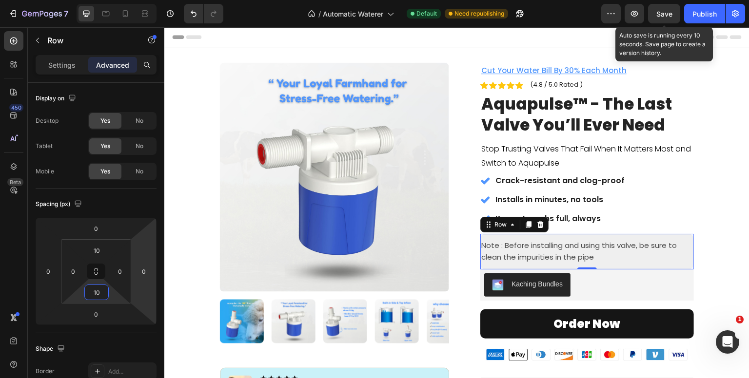
click at [711, 203] on section "Product Images Row Image Icon Icon Icon Icon Icon Icon List ''After installing …" at bounding box center [457, 268] width 542 height 442
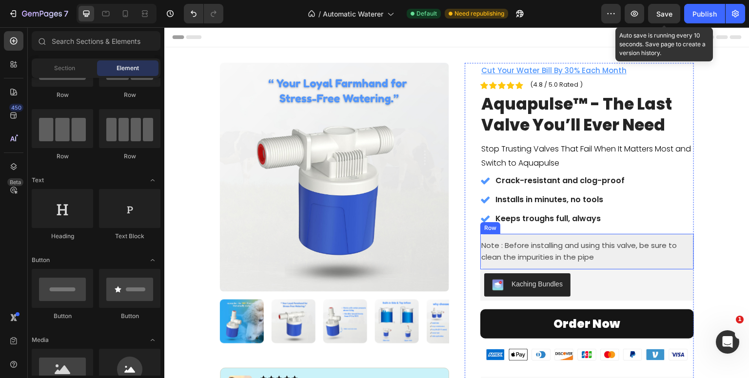
click at [606, 265] on div "Note : Before installing and using this valve, be sure to clean the impurities …" at bounding box center [587, 252] width 214 height 36
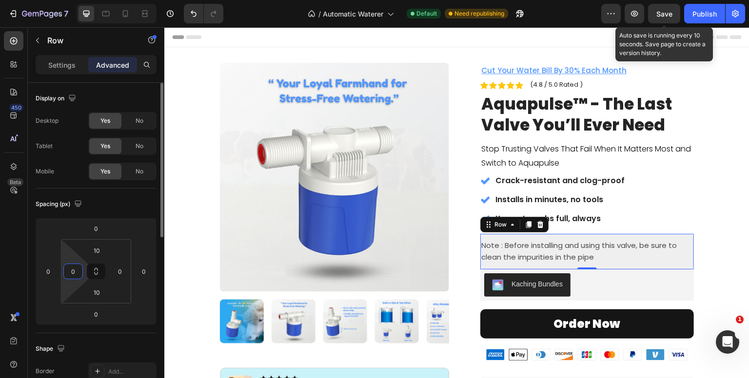
click at [68, 272] on input "0" at bounding box center [73, 271] width 15 height 15
type input "10"
click at [115, 273] on input "0" at bounding box center [120, 271] width 15 height 15
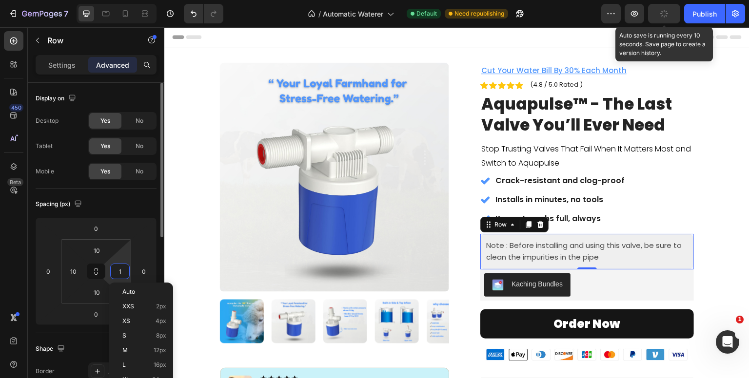
type input "10"
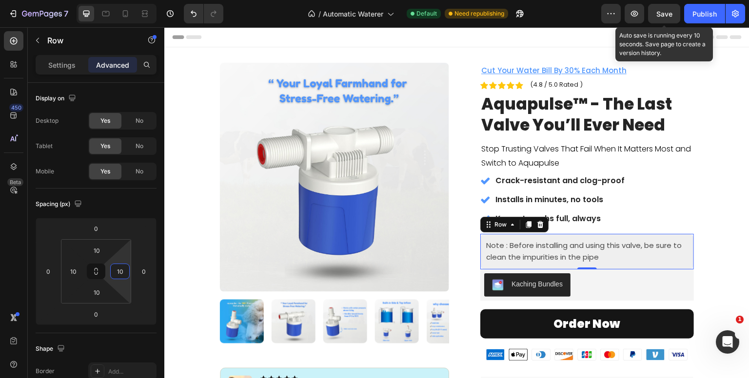
click at [700, 201] on section "Product Images Row Image Icon Icon Icon Icon Icon Icon List ''After installing …" at bounding box center [457, 268] width 542 height 442
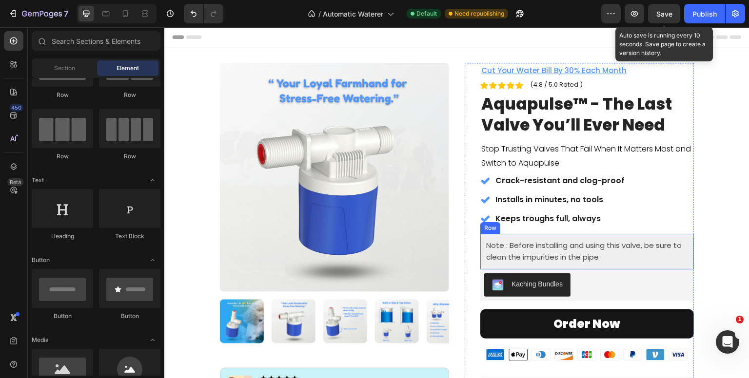
click at [654, 267] on div "Note : Before installing and using this valve, be sure to clean the impurities …" at bounding box center [587, 252] width 214 height 36
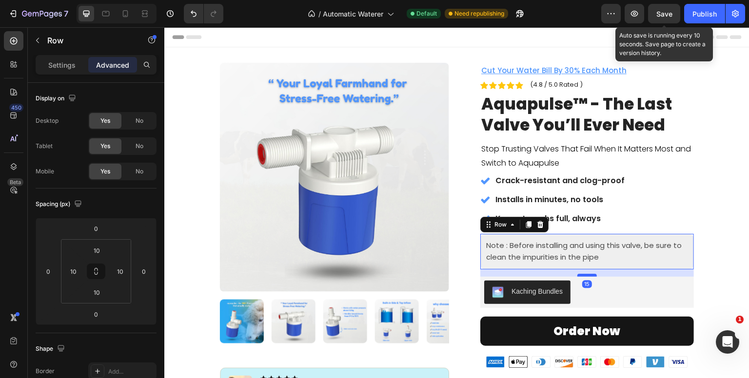
drag, startPoint x: 576, startPoint y: 268, endPoint x: 576, endPoint y: 275, distance: 7.3
click at [577, 275] on div at bounding box center [586, 275] width 19 height 3
type input "15"
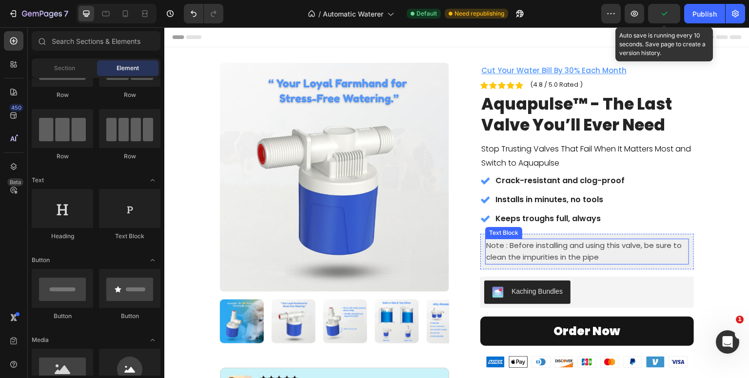
click at [610, 245] on span "Note : Before installing and using this valve, be sure to clean the impurities …" at bounding box center [583, 251] width 195 height 22
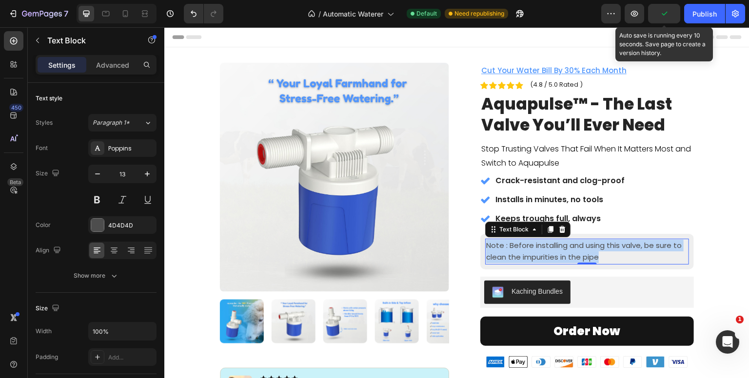
click at [610, 245] on span "Note : Before installing and using this valve, be sure to clean the impurities …" at bounding box center [583, 251] width 195 height 22
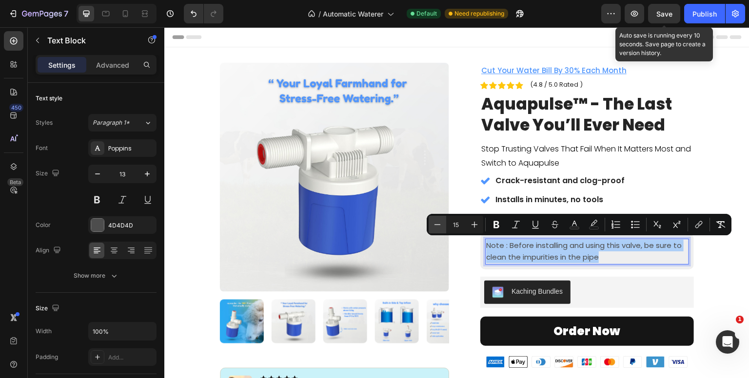
click at [433, 219] on button "Minus" at bounding box center [437, 225] width 18 height 18
type input "14"
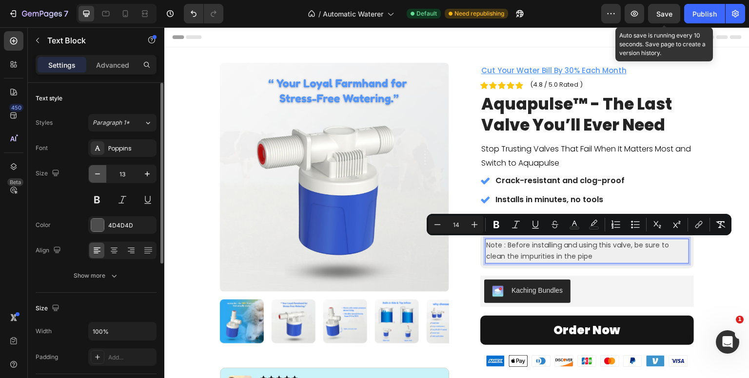
click at [96, 177] on icon "button" at bounding box center [98, 174] width 10 height 10
type input "12"
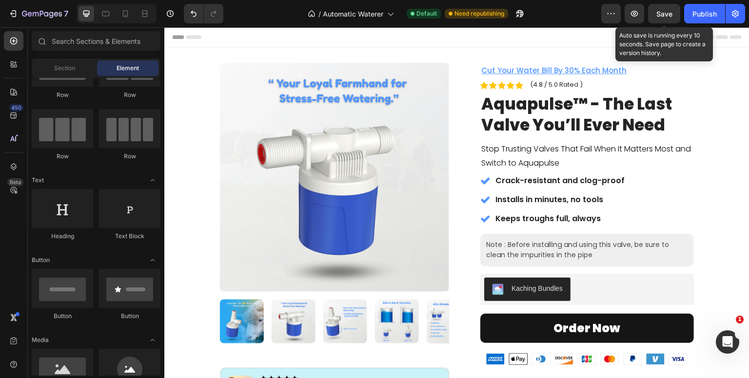
click at [705, 199] on section "Product Images Row Image Icon Icon Icon Icon Icon Icon List ''After installing …" at bounding box center [457, 270] width 542 height 447
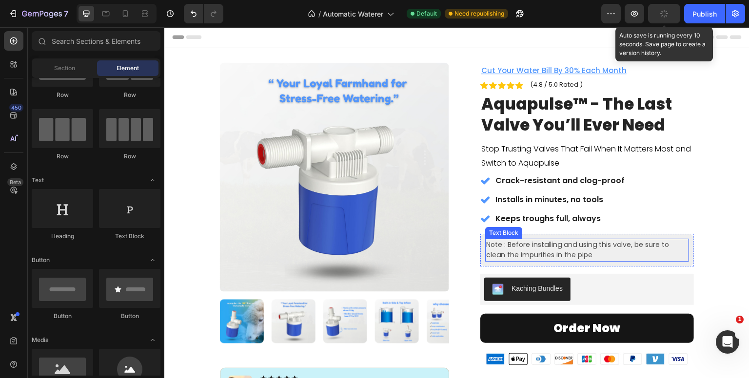
click at [618, 245] on span "Note : Before installing and using this valve, be sure to clean the impurities …" at bounding box center [577, 250] width 183 height 20
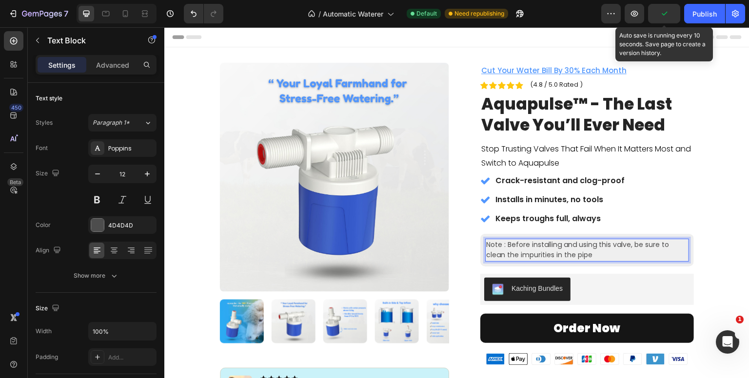
click at [618, 245] on span "Note : Before installing and using this valve, be sure to clean the impurities …" at bounding box center [577, 250] width 183 height 20
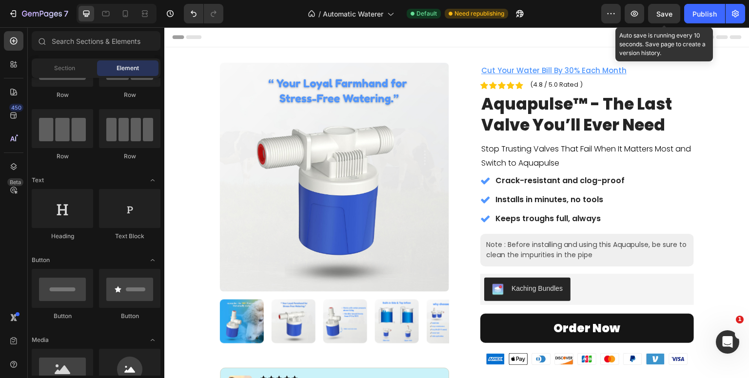
click at [690, 240] on section "Product Images Row Image Icon Icon Icon Icon Icon Icon List ''After installing …" at bounding box center [457, 270] width 542 height 447
click at [703, 222] on section "Product Images Row Image Icon Icon Icon Icon Icon Icon List ''After installing …" at bounding box center [457, 270] width 542 height 447
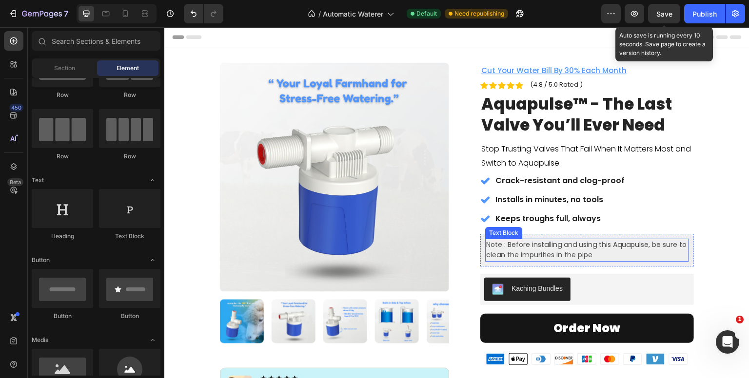
click at [495, 245] on span "Note : Before installing and using this Aquapulse, be sure to clean the impurit…" at bounding box center [586, 250] width 200 height 20
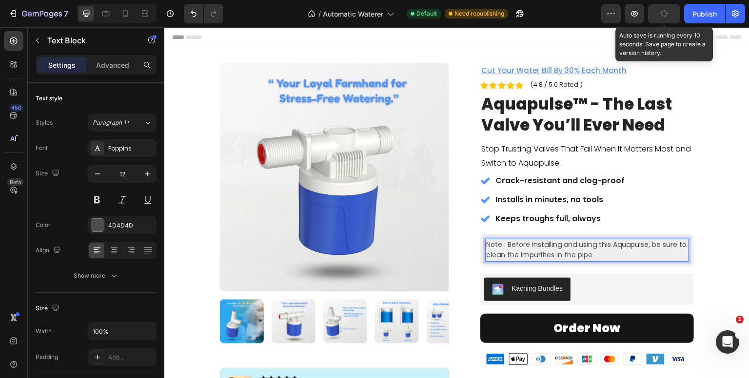
click at [501, 245] on span "Note : Before installing and using this Aquapulse, be sure to clean the impurit…" at bounding box center [586, 250] width 200 height 20
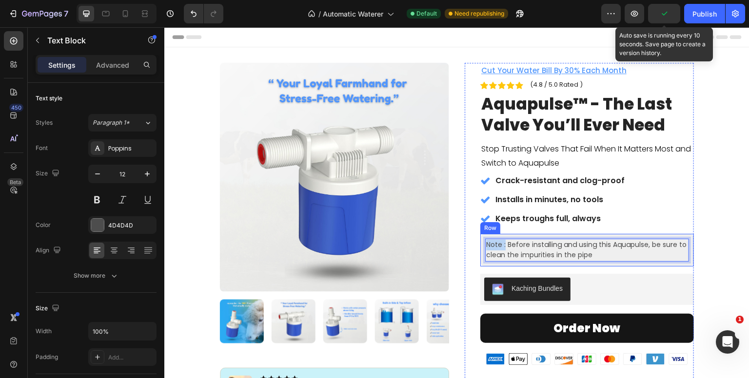
drag, startPoint x: 501, startPoint y: 245, endPoint x: 480, endPoint y: 244, distance: 20.5
click at [480, 244] on div "Note : Before installing and using this Aquapulse, be sure to clean the impurit…" at bounding box center [587, 250] width 214 height 33
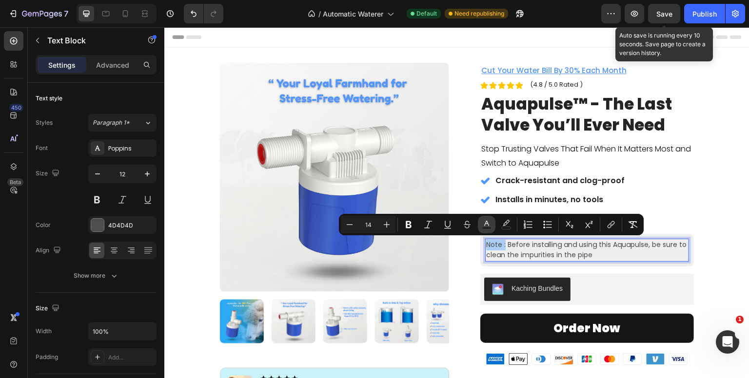
click at [485, 228] on rect "Editor contextual toolbar" at bounding box center [486, 228] width 9 height 2
type input "4D4D4D"
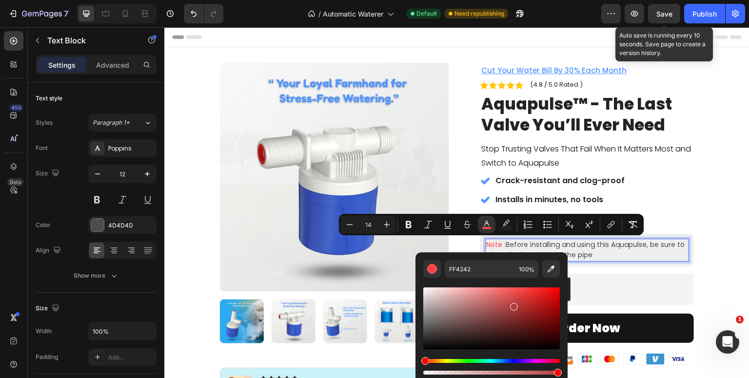
type input "B53F3F"
drag, startPoint x: 526, startPoint y: 294, endPoint x: 512, endPoint y: 305, distance: 18.1
click at [512, 305] on div "Editor contextual toolbar" at bounding box center [491, 319] width 136 height 62
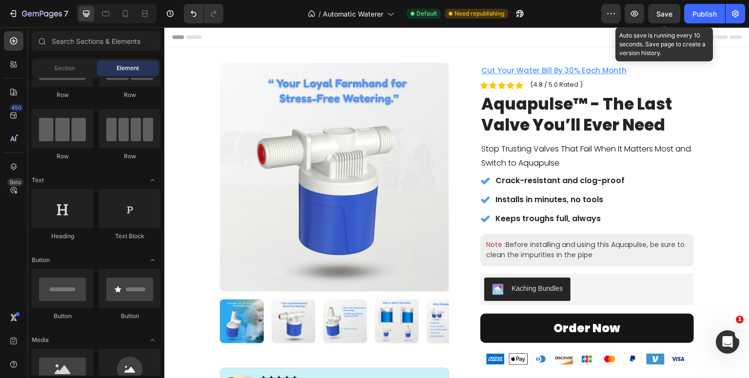
click at [718, 196] on section "Product Images Row Image Icon Icon Icon Icon Icon Icon List ''After installing …" at bounding box center [457, 270] width 542 height 447
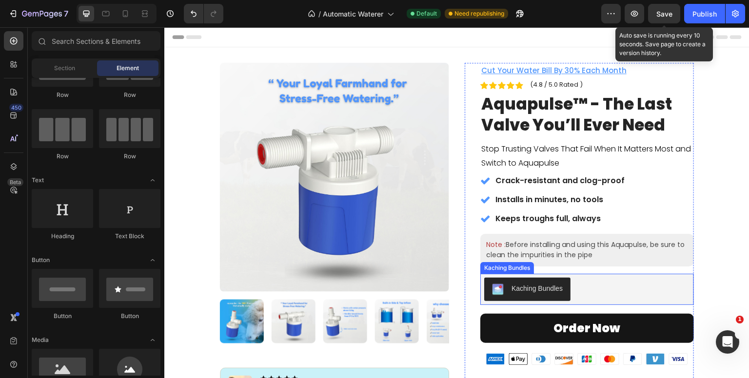
scroll to position [244, 0]
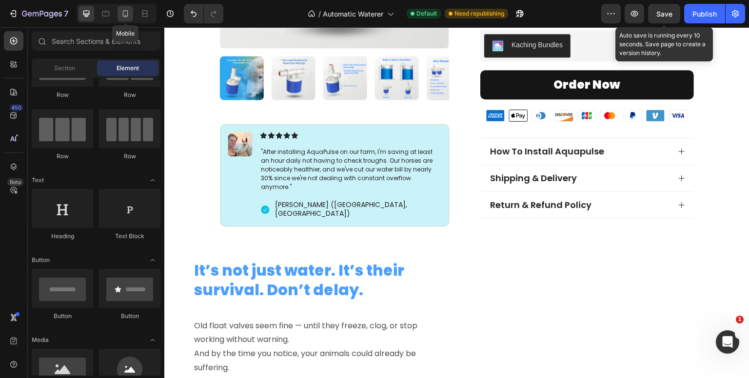
click at [123, 13] on icon at bounding box center [125, 13] width 5 height 7
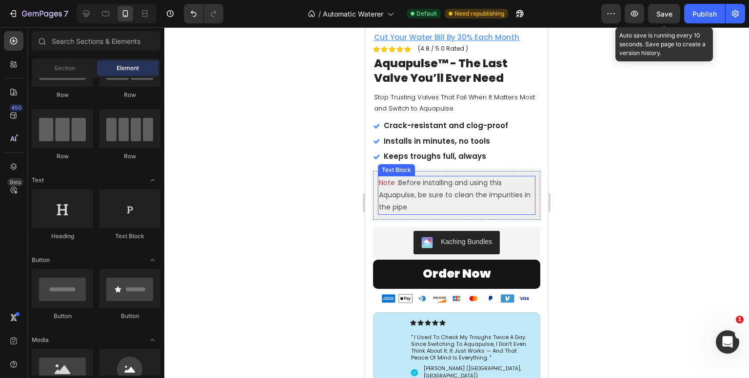
click at [436, 184] on span "Before installing and using this Aquapulse, be sure to clean the impurities in …" at bounding box center [455, 195] width 152 height 34
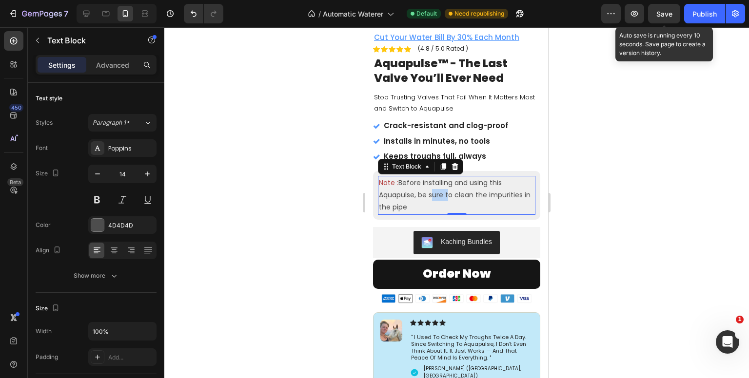
click at [436, 184] on span "Before installing and using this Aquapulse, be sure to clean the impurities in …" at bounding box center [455, 195] width 152 height 34
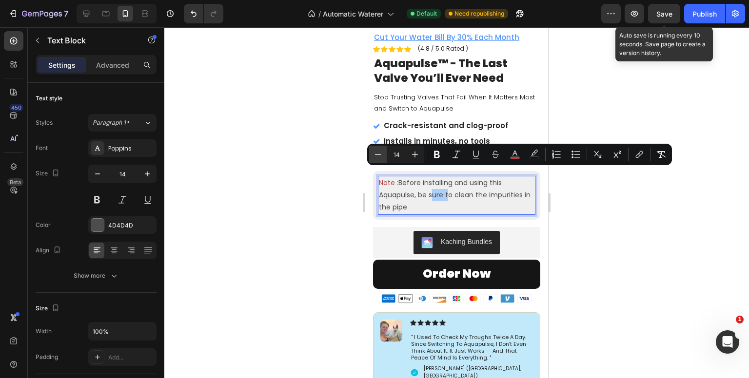
click at [377, 151] on icon "Editor contextual toolbar" at bounding box center [378, 155] width 10 height 10
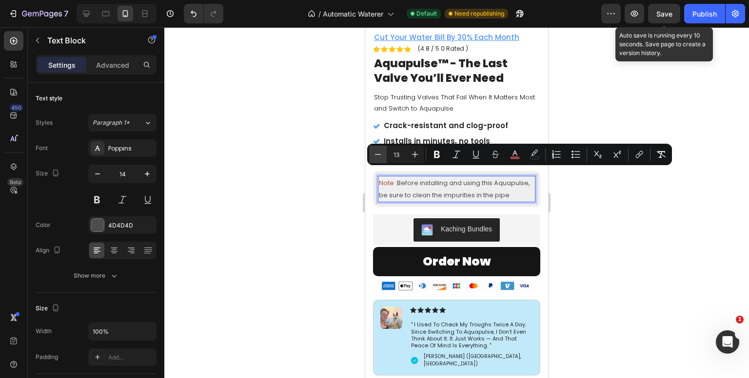
click at [377, 151] on icon "Editor contextual toolbar" at bounding box center [378, 155] width 10 height 10
click at [417, 155] on icon "Editor contextual toolbar" at bounding box center [415, 155] width 6 height 6
type input "13"
click at [146, 175] on icon "button" at bounding box center [147, 174] width 10 height 10
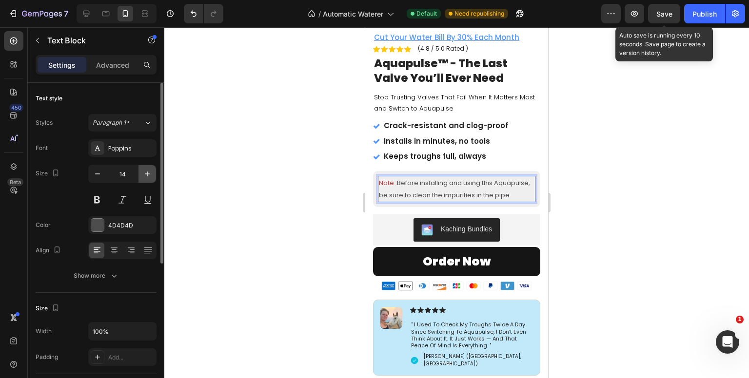
type input "15"
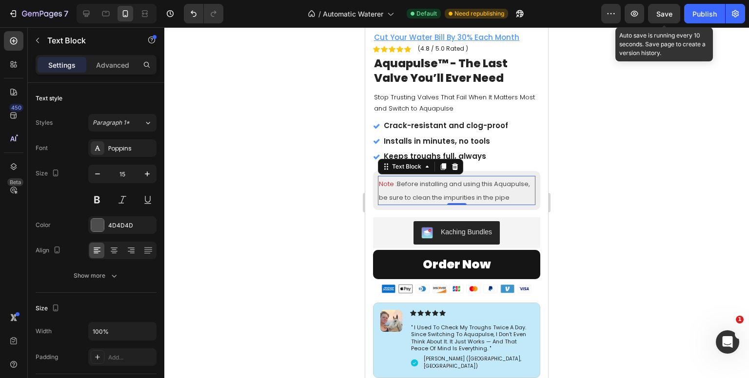
click at [402, 197] on span "Before installing and using this Aquapulse, be sure to clean the impurities in …" at bounding box center [454, 190] width 151 height 23
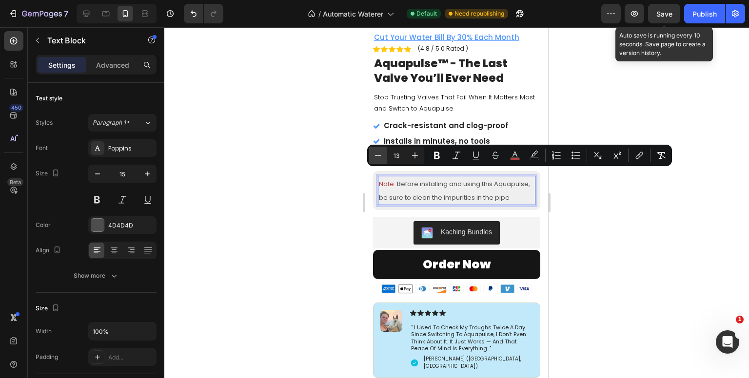
click at [370, 147] on button "Minus" at bounding box center [378, 156] width 18 height 18
type input "12"
click at [142, 170] on icon "button" at bounding box center [147, 174] width 10 height 10
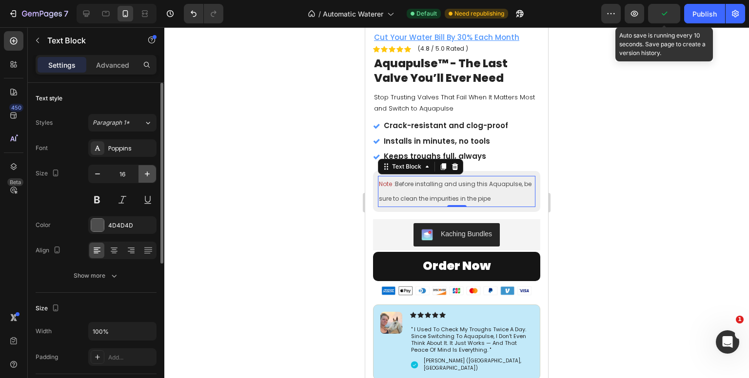
click at [142, 170] on icon "button" at bounding box center [147, 174] width 10 height 10
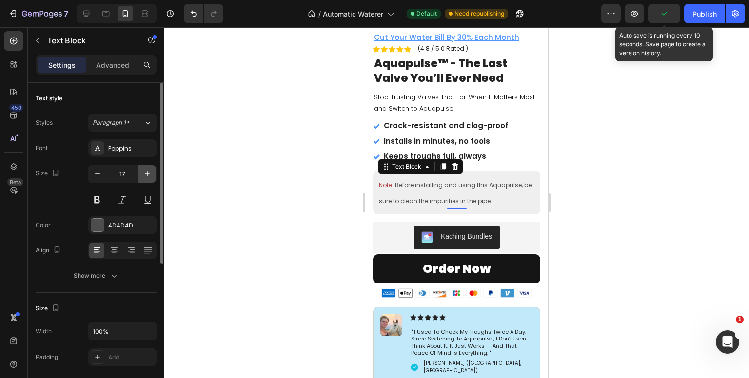
click at [142, 170] on icon "button" at bounding box center [147, 174] width 10 height 10
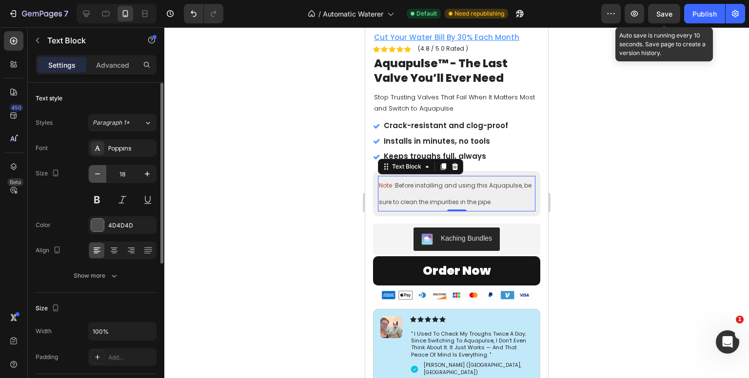
click at [91, 171] on button "button" at bounding box center [98, 174] width 18 height 18
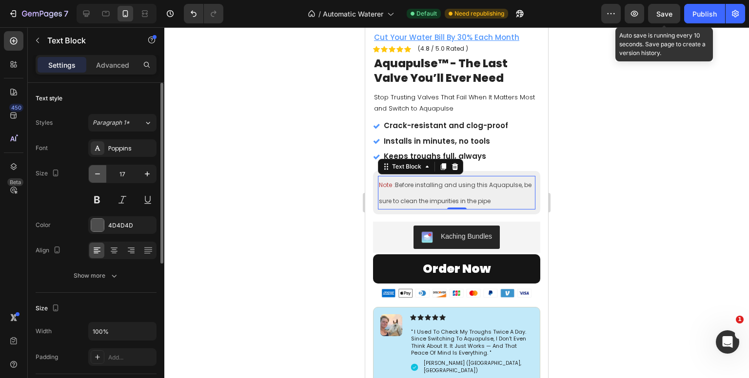
click at [91, 171] on button "button" at bounding box center [98, 174] width 18 height 18
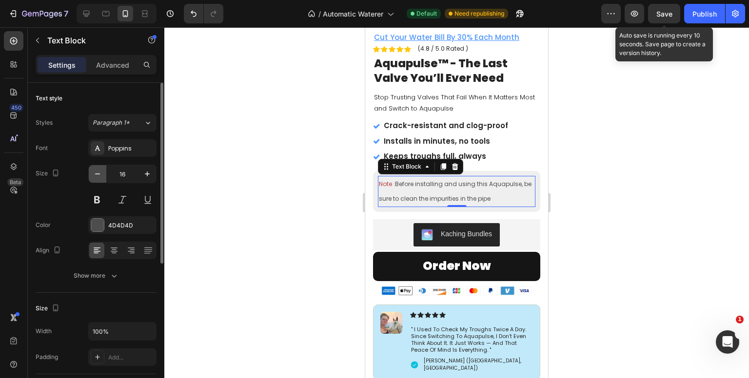
click at [91, 171] on button "button" at bounding box center [98, 174] width 18 height 18
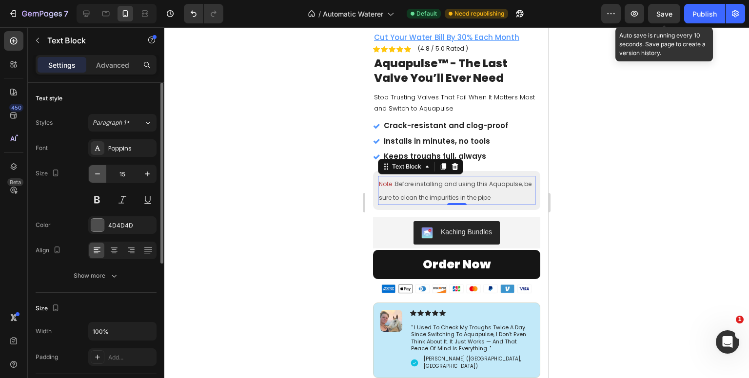
click at [91, 171] on button "button" at bounding box center [98, 174] width 18 height 18
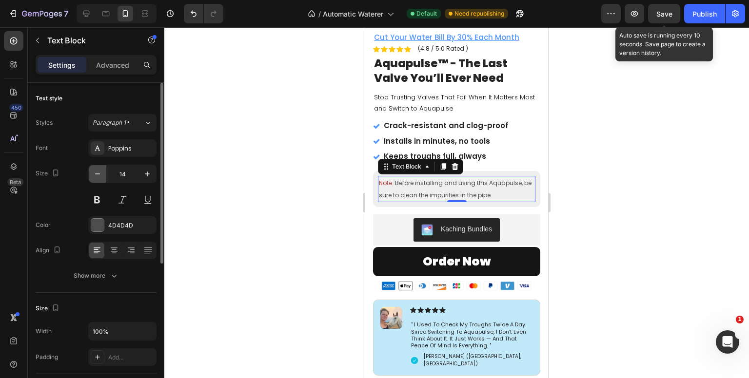
click at [91, 171] on button "button" at bounding box center [98, 174] width 18 height 18
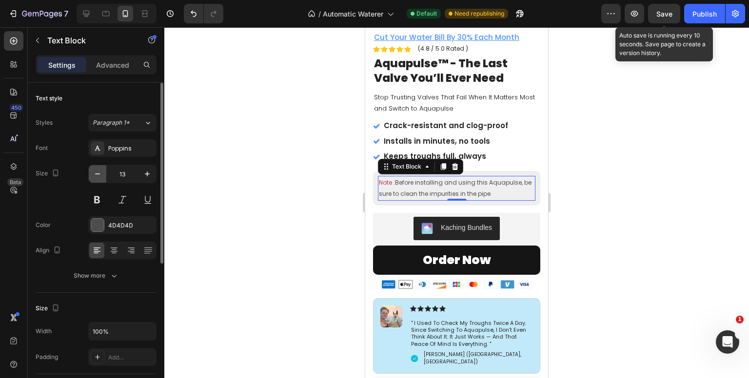
click at [91, 171] on button "button" at bounding box center [98, 174] width 18 height 18
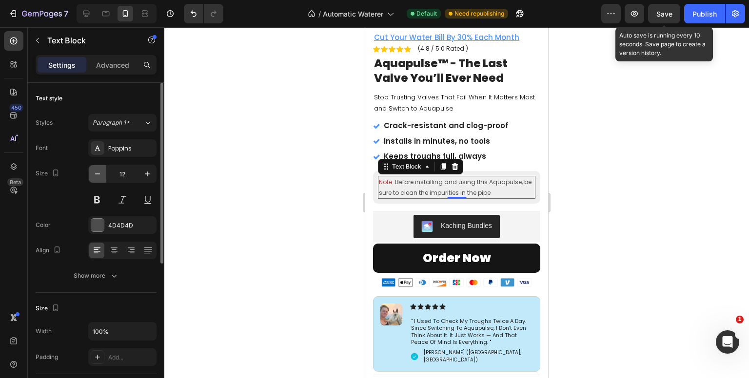
click at [91, 171] on button "button" at bounding box center [98, 174] width 18 height 18
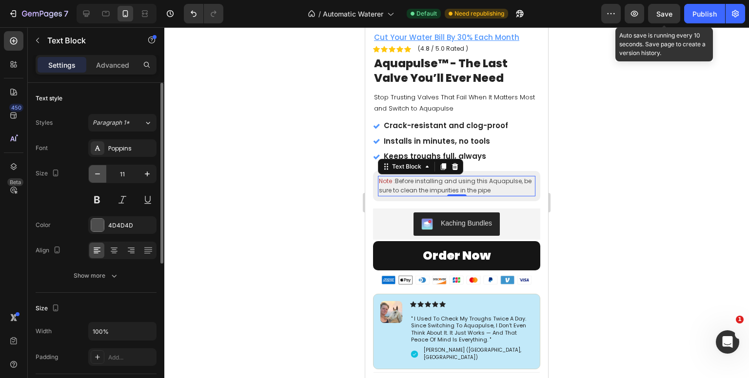
type input "10"
click at [298, 142] on div at bounding box center [456, 202] width 584 height 351
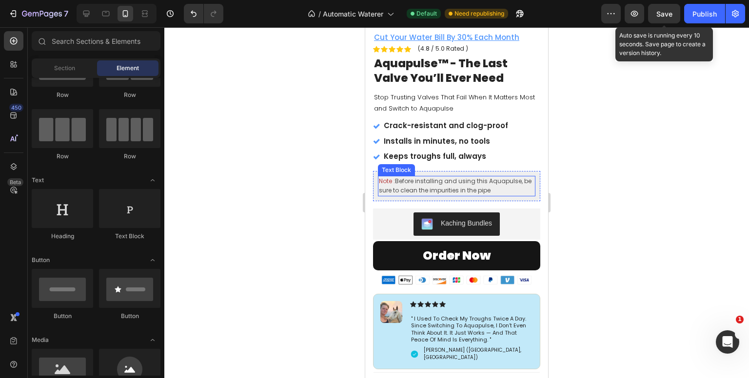
click at [382, 177] on span "Note :" at bounding box center [387, 181] width 16 height 8
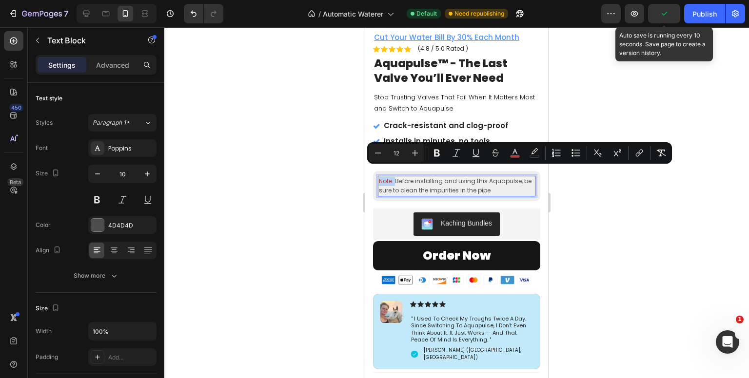
drag, startPoint x: 394, startPoint y: 173, endPoint x: 375, endPoint y: 172, distance: 19.5
click at [375, 172] on div "Note : Before installing and using this Aquapulse, be sure to clean the impurit…" at bounding box center [456, 186] width 167 height 30
click at [513, 153] on icon "Editor contextual toolbar" at bounding box center [514, 151] width 5 height 5
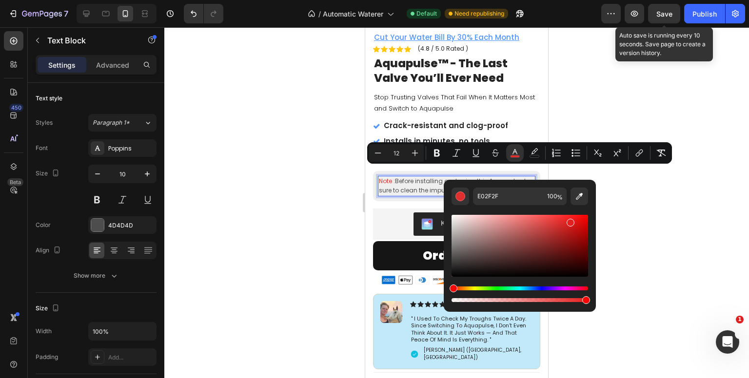
drag, startPoint x: 560, startPoint y: 222, endPoint x: 570, endPoint y: 221, distance: 10.3
click at [570, 221] on div "Editor contextual toolbar" at bounding box center [519, 246] width 136 height 62
type input "E52020"
click at [617, 205] on div at bounding box center [456, 202] width 584 height 351
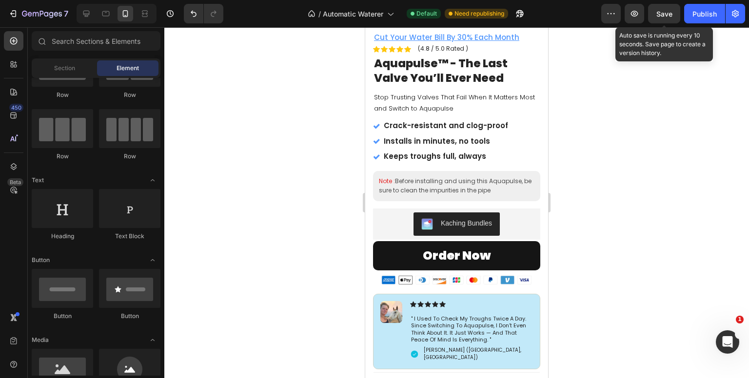
click at [617, 205] on div at bounding box center [456, 202] width 584 height 351
click at [481, 177] on span "Before installing and using this Aquapulse, be sure to clean the impurities in …" at bounding box center [455, 186] width 153 height 18
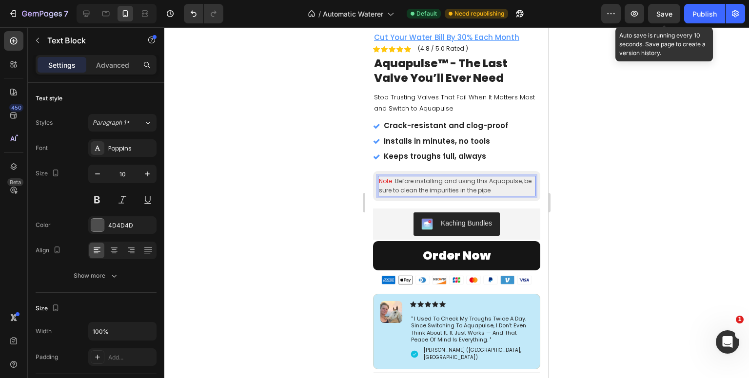
click at [481, 177] on span "Before installing and using this Aquapulse, be sure to clean the impurities in …" at bounding box center [455, 186] width 153 height 18
click at [560, 175] on div at bounding box center [456, 202] width 584 height 351
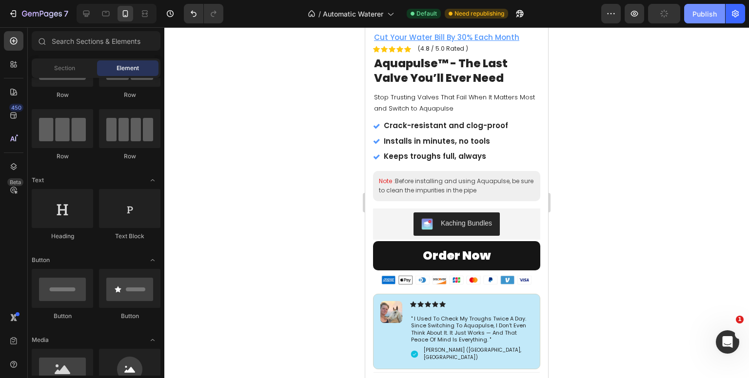
click at [701, 10] on div "Publish" at bounding box center [704, 14] width 24 height 10
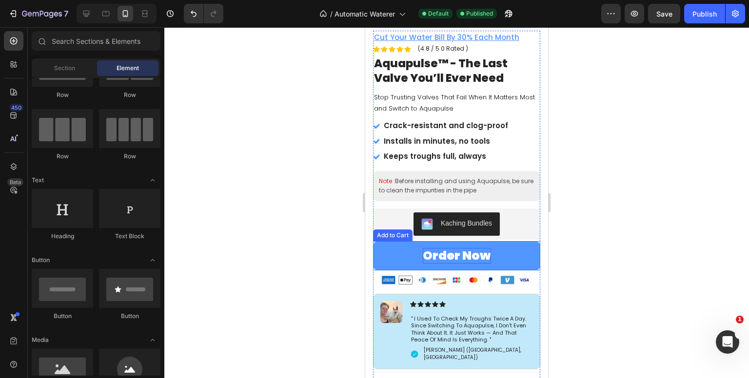
click at [437, 249] on div "Order Now" at bounding box center [457, 256] width 68 height 16
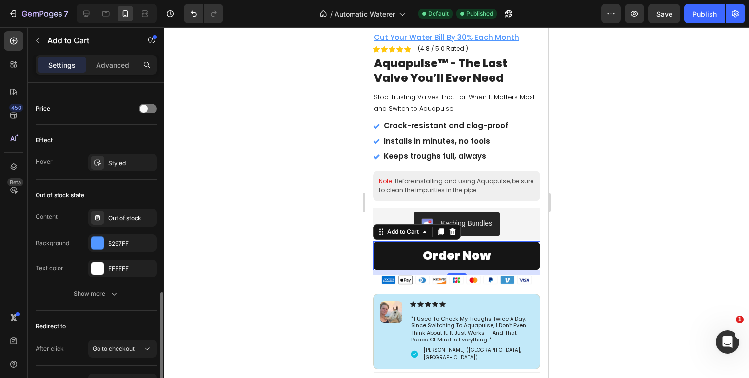
scroll to position [665, 0]
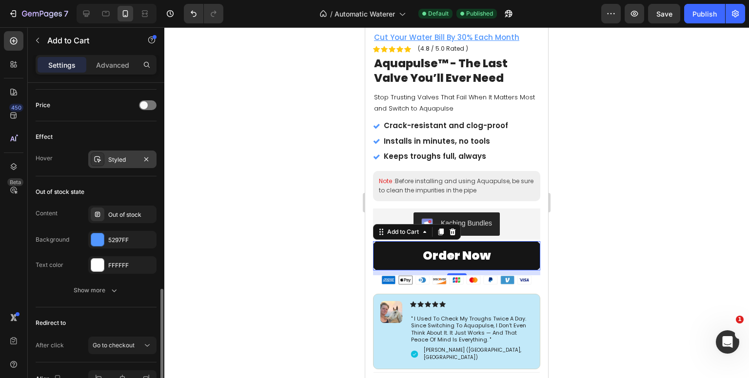
click at [126, 155] on div "Styled" at bounding box center [122, 159] width 28 height 9
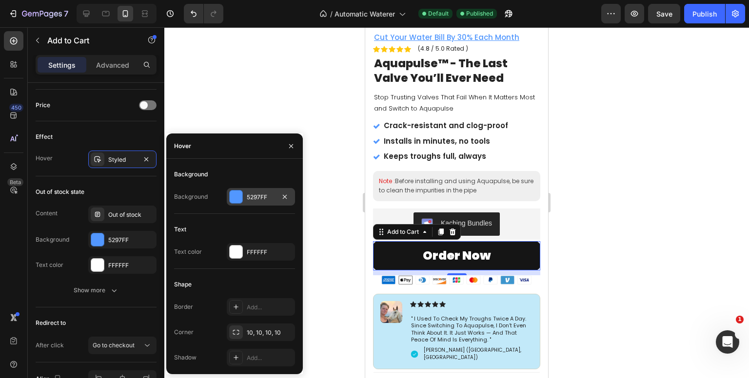
click at [243, 196] on div "5297FF" at bounding box center [261, 197] width 68 height 18
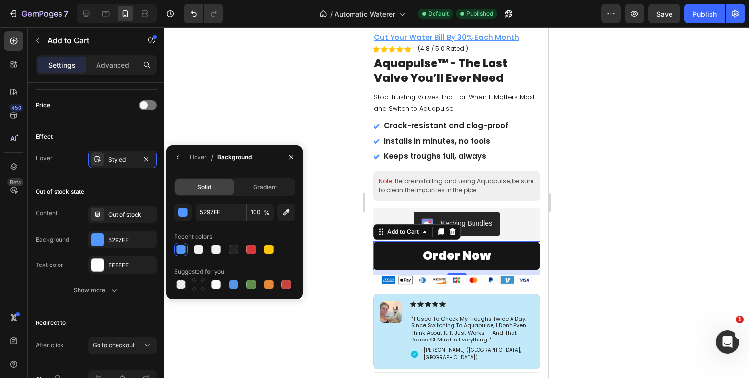
click at [197, 280] on div at bounding box center [199, 285] width 10 height 10
type input "151515"
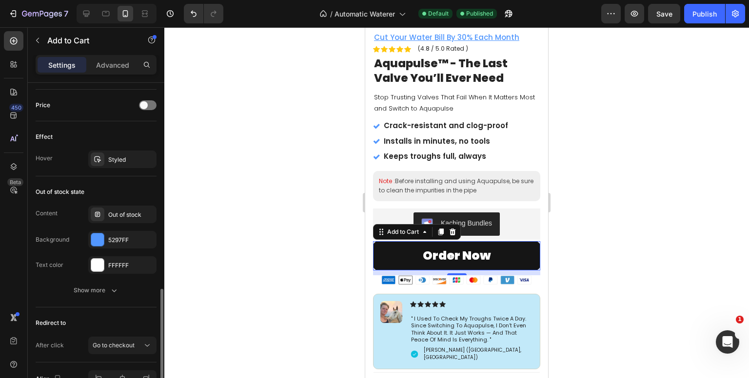
click at [93, 184] on div "Out of stock state" at bounding box center [96, 192] width 121 height 16
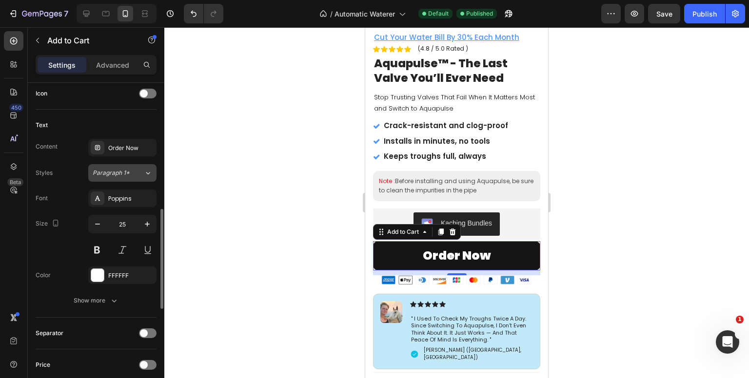
scroll to position [406, 0]
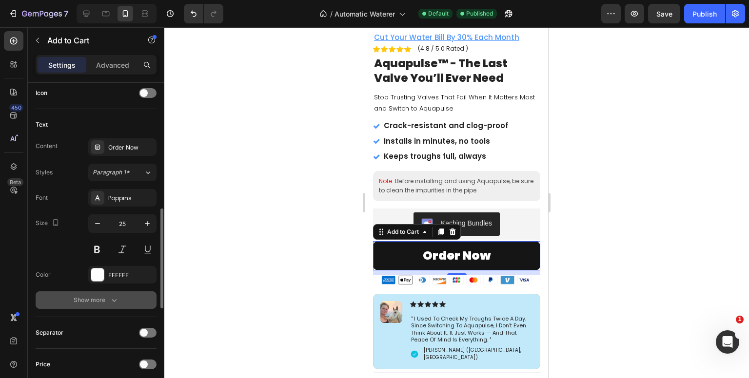
click at [92, 306] on button "Show more" at bounding box center [96, 300] width 121 height 18
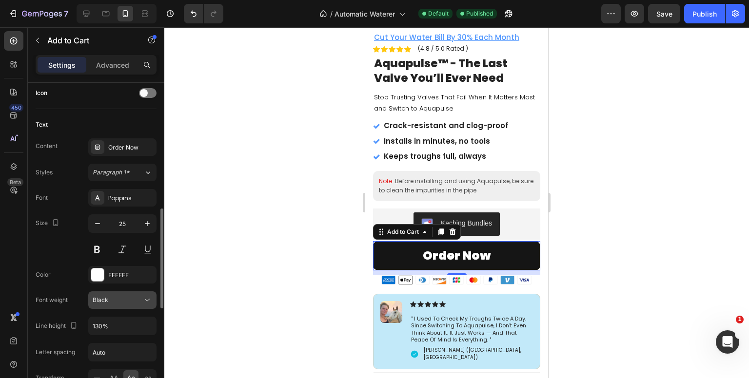
click at [98, 306] on button "Black" at bounding box center [122, 300] width 68 height 18
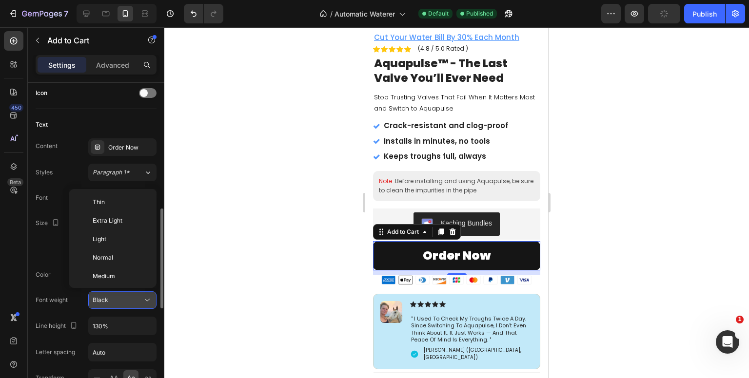
scroll to position [74, 0]
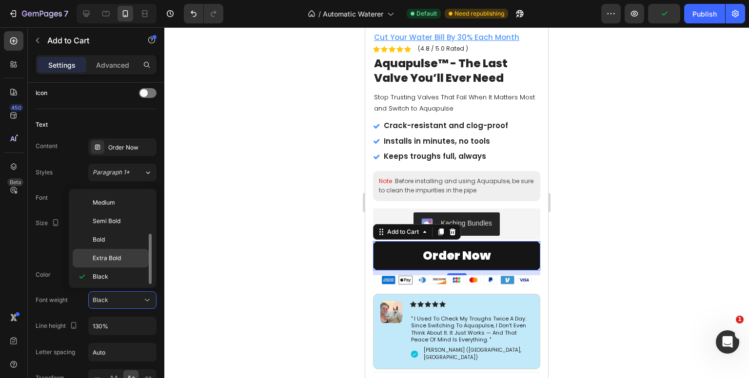
click at [90, 251] on div "Extra Bold" at bounding box center [111, 258] width 76 height 19
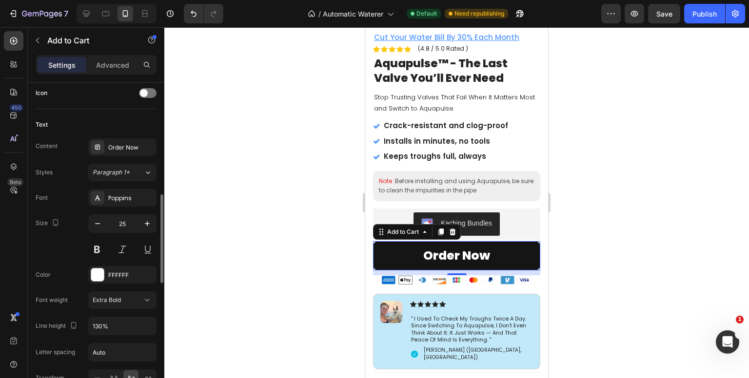
click at [63, 250] on div "Size 25" at bounding box center [96, 236] width 121 height 44
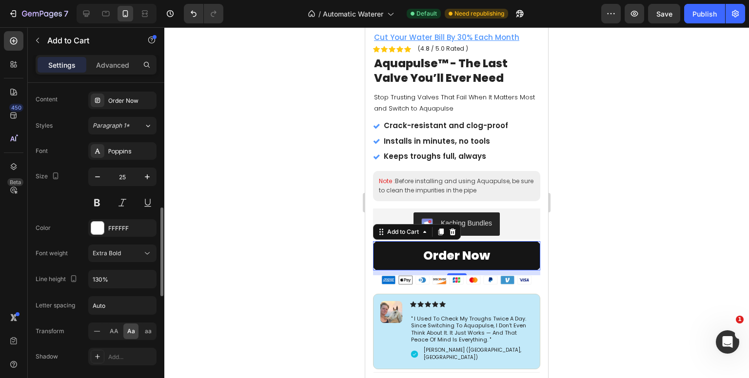
scroll to position [452, 0]
click at [129, 147] on div "Poppins" at bounding box center [131, 151] width 46 height 9
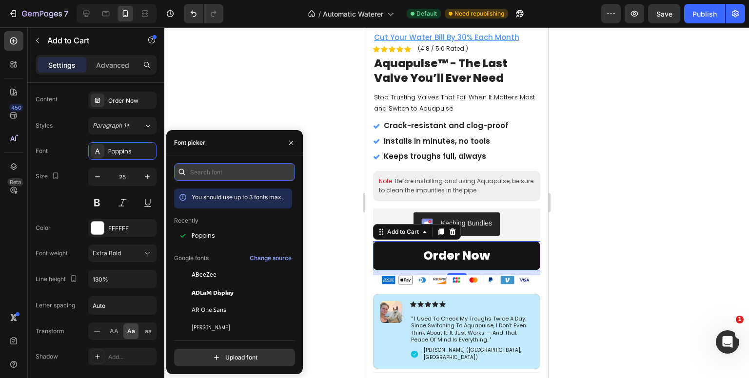
click at [211, 172] on input "text" at bounding box center [234, 172] width 121 height 18
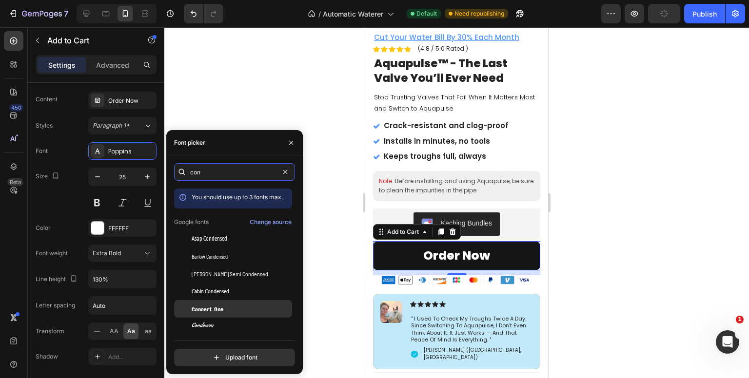
scroll to position [99, 0]
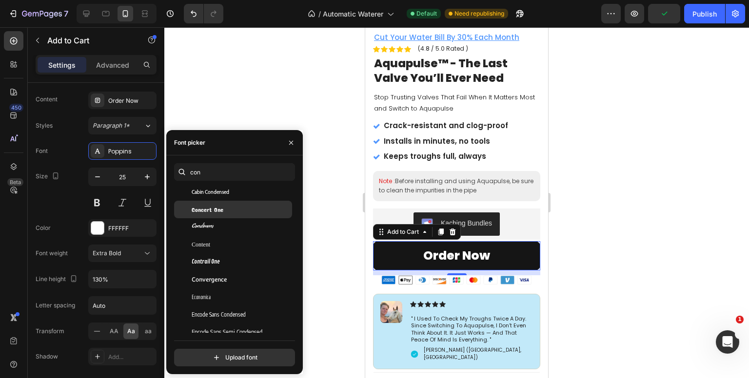
click at [191, 207] on div at bounding box center [183, 210] width 18 height 18
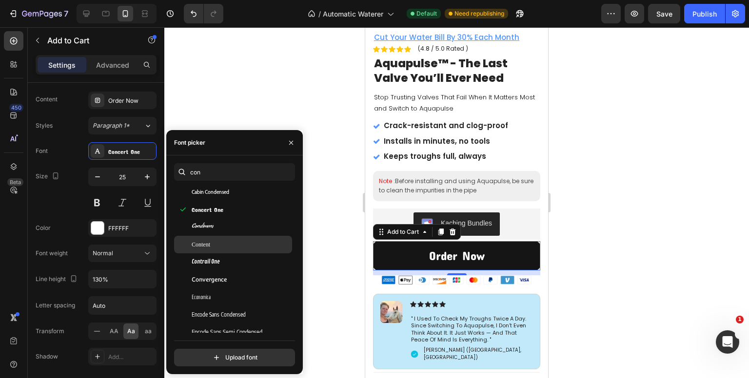
click at [205, 242] on span "Content" at bounding box center [201, 244] width 19 height 9
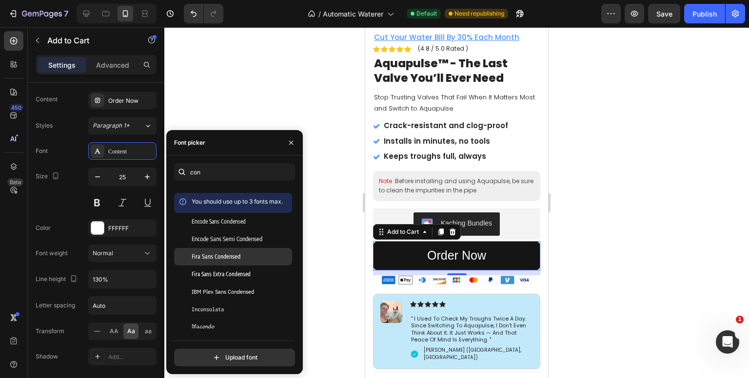
scroll to position [355, 0]
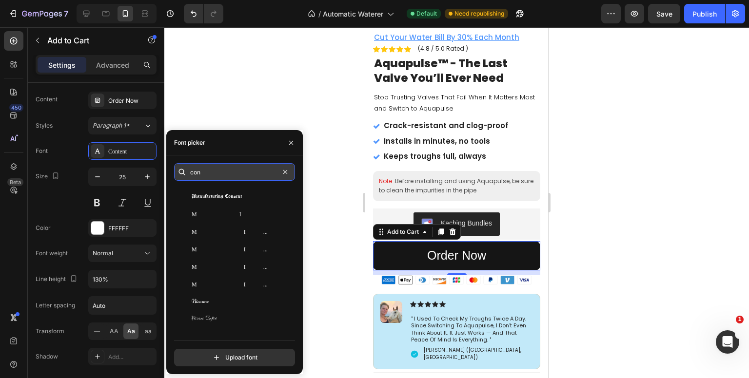
click at [209, 168] on input "con" at bounding box center [234, 172] width 121 height 18
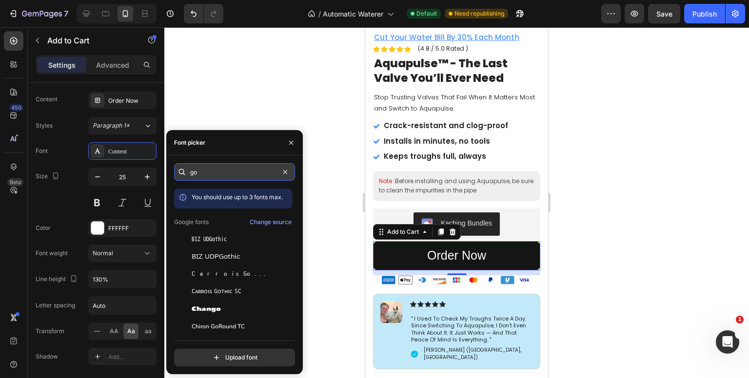
type input "g"
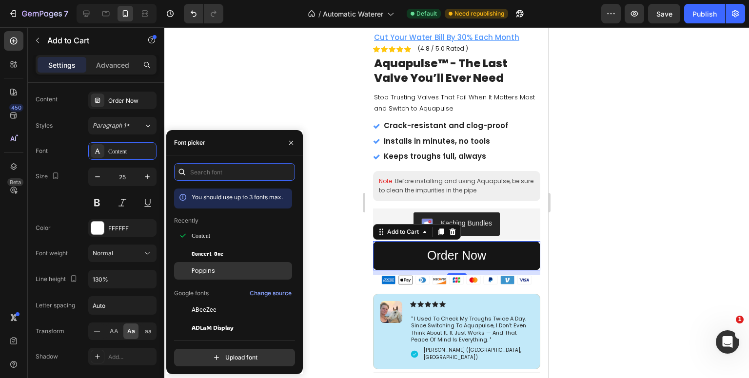
scroll to position [112, 0]
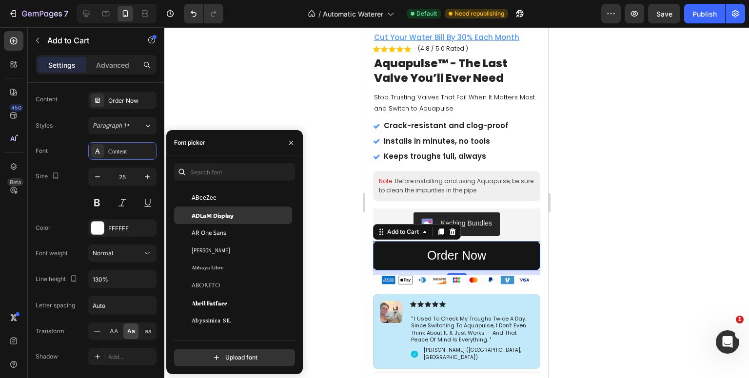
click at [201, 216] on span "ADLaM Display" at bounding box center [213, 215] width 42 height 9
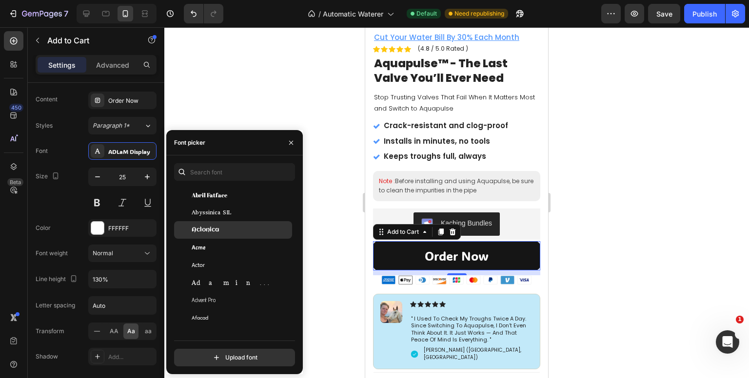
click at [206, 223] on div "Aclonica" at bounding box center [233, 230] width 118 height 18
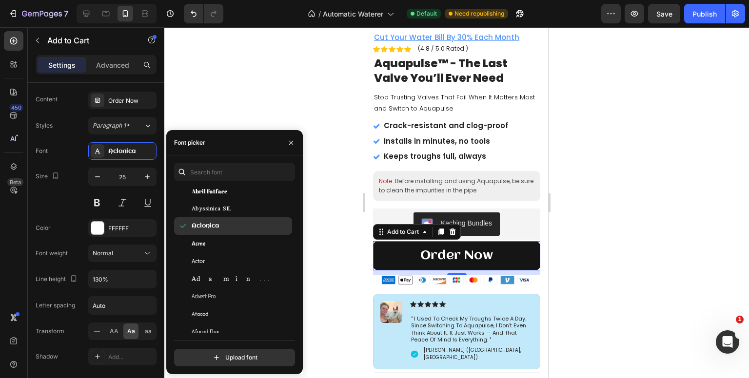
scroll to position [285, 0]
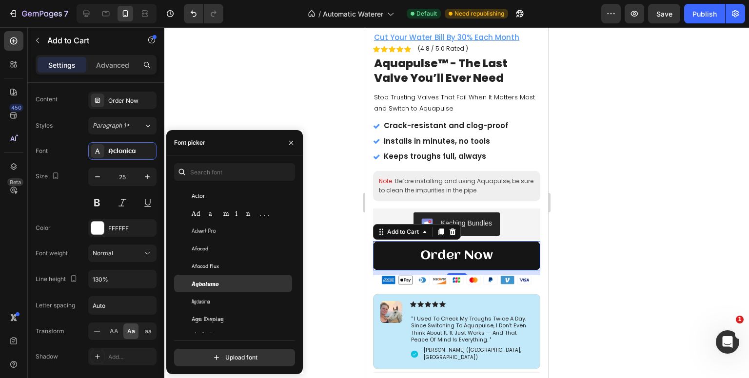
click at [230, 275] on div "Agbalumo" at bounding box center [233, 284] width 118 height 18
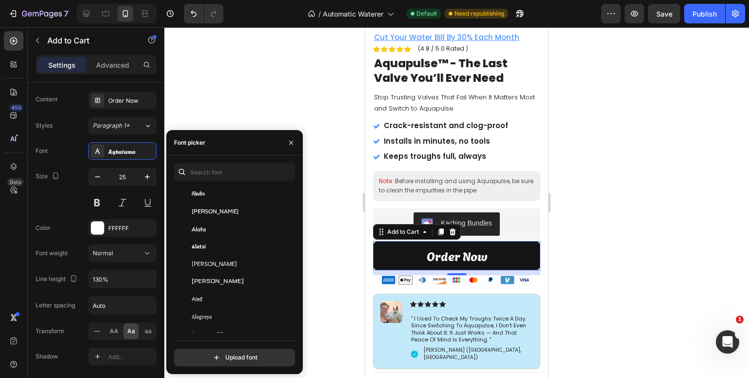
scroll to position [533, 0]
click at [211, 221] on div "Alata" at bounding box center [233, 228] width 118 height 18
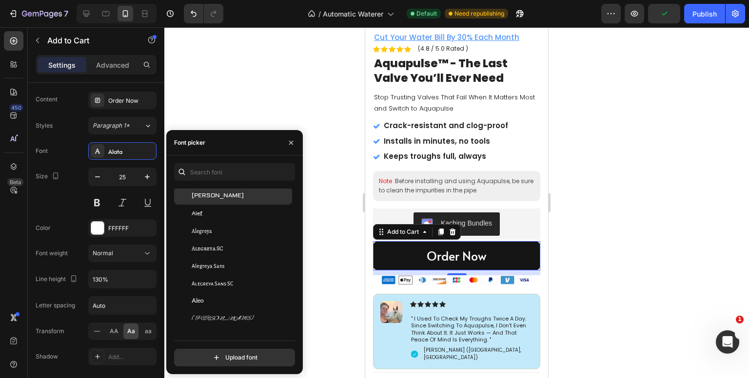
click at [215, 194] on div "[PERSON_NAME]" at bounding box center [241, 196] width 98 height 9
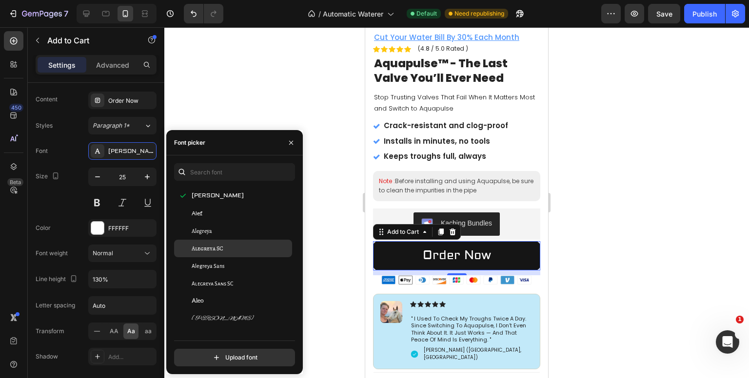
scroll to position [731, 0]
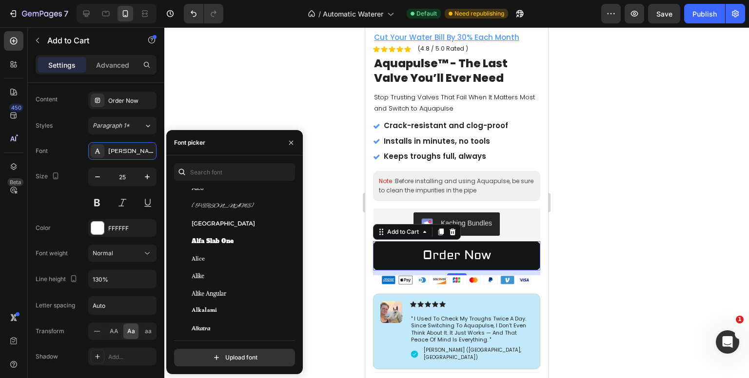
click at [225, 242] on span "Alfa Slab One" at bounding box center [213, 241] width 42 height 9
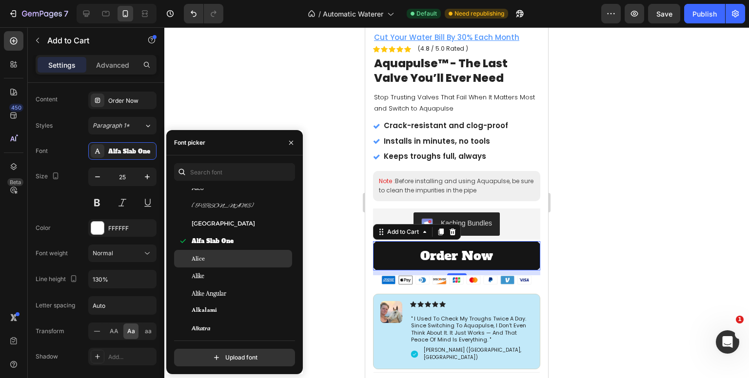
click at [232, 262] on div "Alice" at bounding box center [241, 258] width 98 height 9
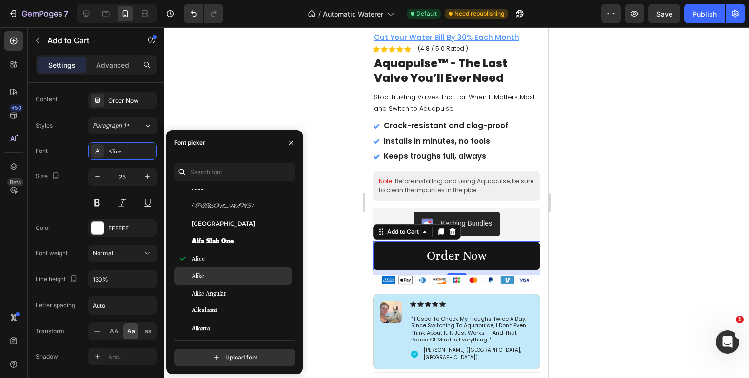
click at [234, 279] on div "Alike" at bounding box center [241, 276] width 98 height 9
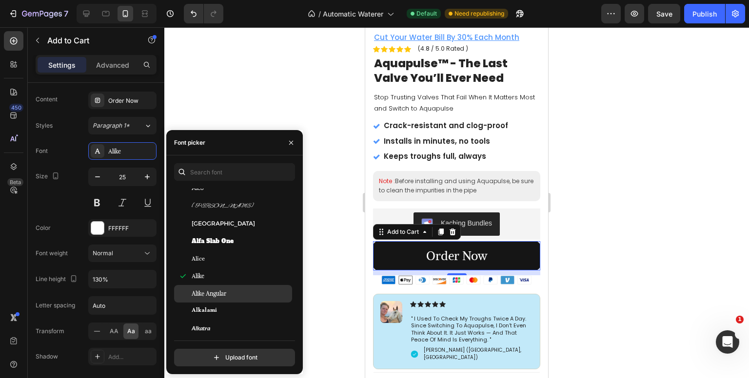
click at [236, 294] on div "Alike Angular" at bounding box center [241, 294] width 98 height 9
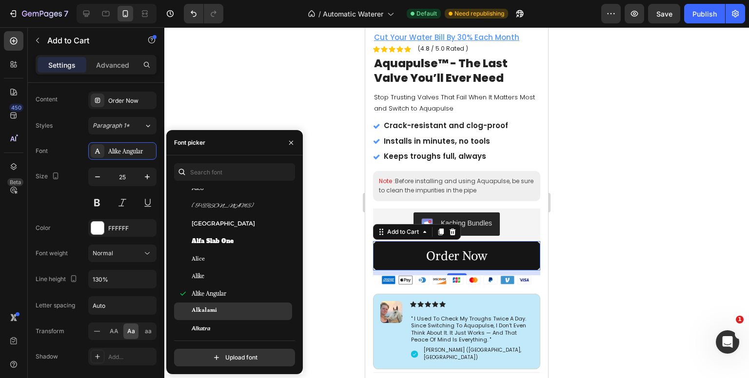
click at [239, 309] on div "Alkalami" at bounding box center [241, 311] width 98 height 9
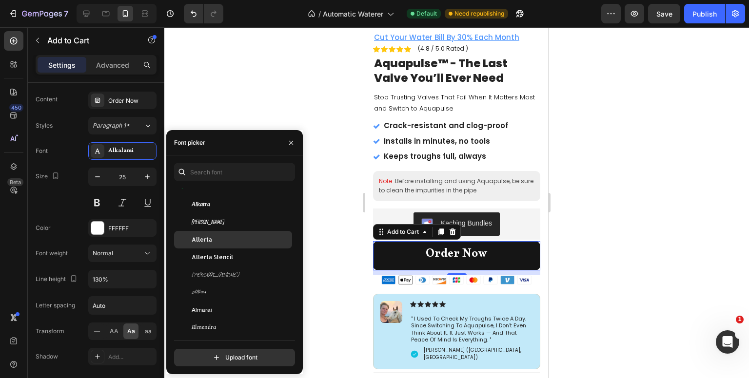
click at [216, 233] on div "Allerta" at bounding box center [233, 240] width 118 height 18
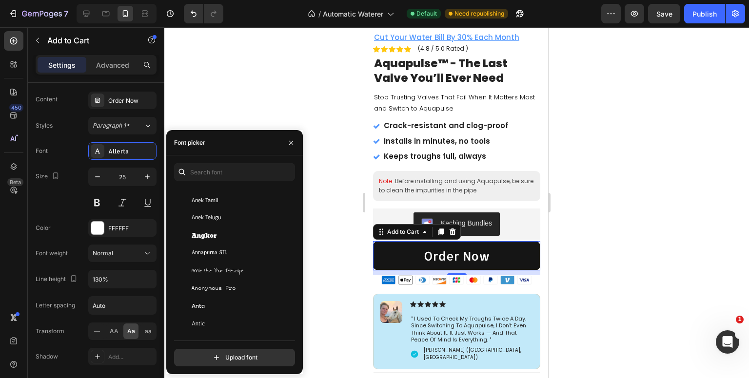
scroll to position [1593, 0]
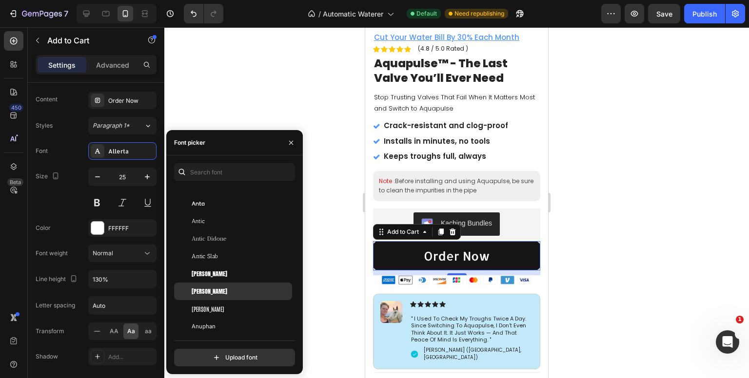
click at [232, 287] on div "[PERSON_NAME]" at bounding box center [241, 291] width 98 height 9
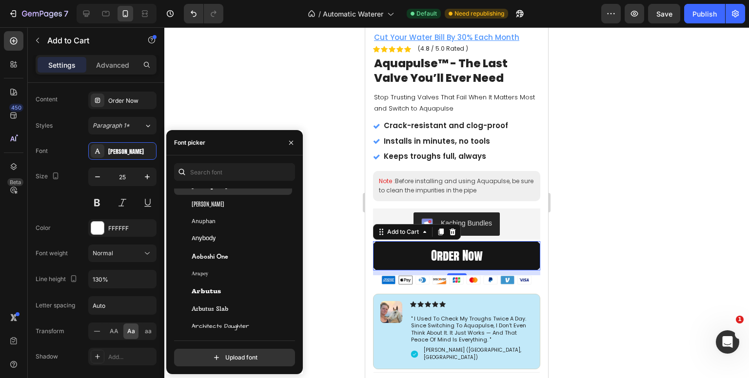
scroll to position [1698, 0]
click at [226, 249] on div "Aoboshi One" at bounding box center [233, 257] width 118 height 18
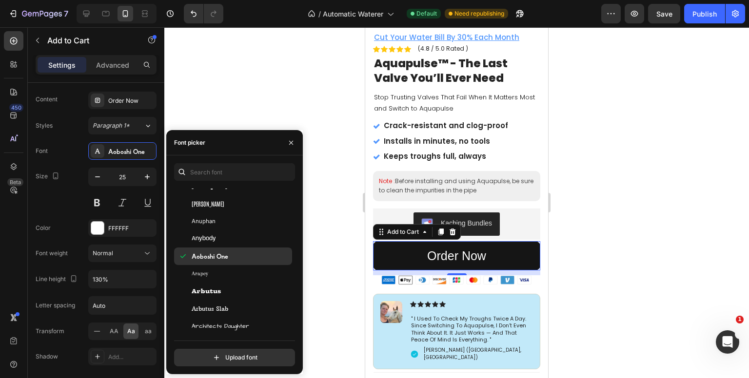
scroll to position [1831, 0]
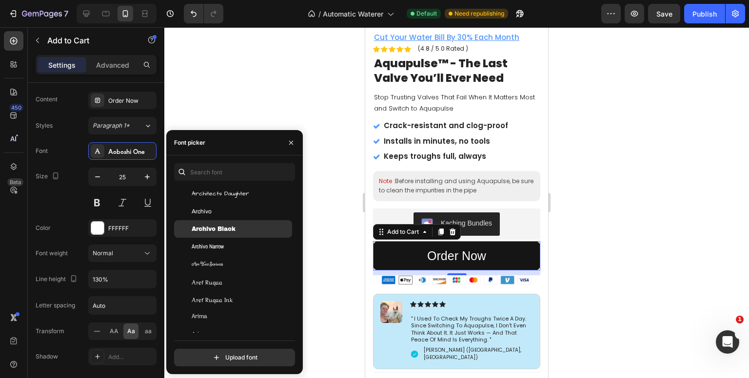
click at [224, 231] on span "Archivo Black" at bounding box center [214, 229] width 44 height 9
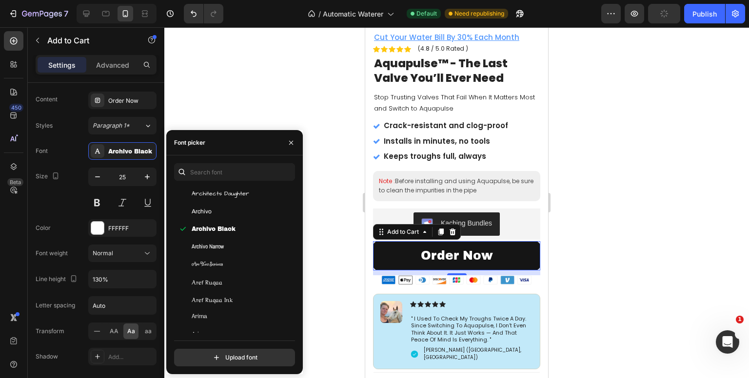
click at [217, 80] on div at bounding box center [456, 202] width 584 height 351
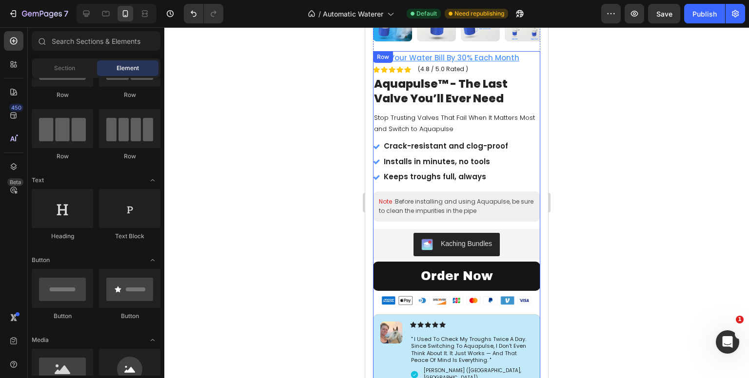
scroll to position [224, 0]
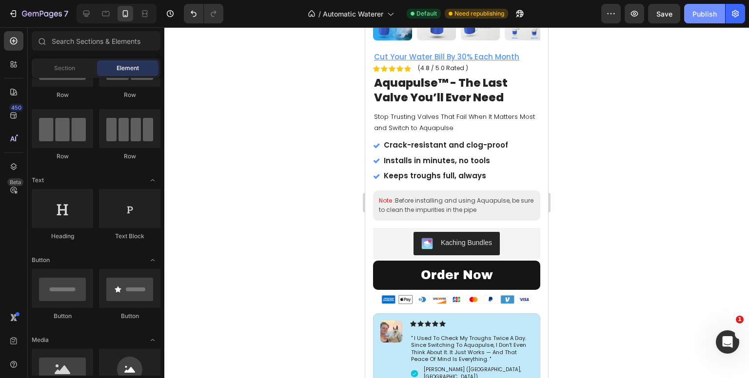
click at [706, 10] on div "Publish" at bounding box center [704, 14] width 24 height 10
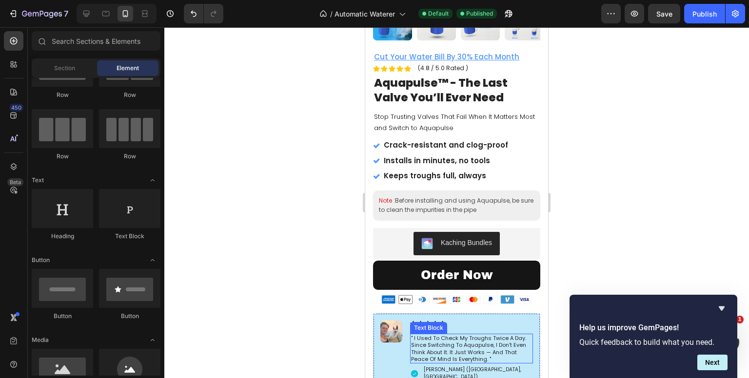
click at [440, 342] on p "" i used to check my troughs twice a day. since switching to aquapulse, i don’t…" at bounding box center [471, 349] width 121 height 28
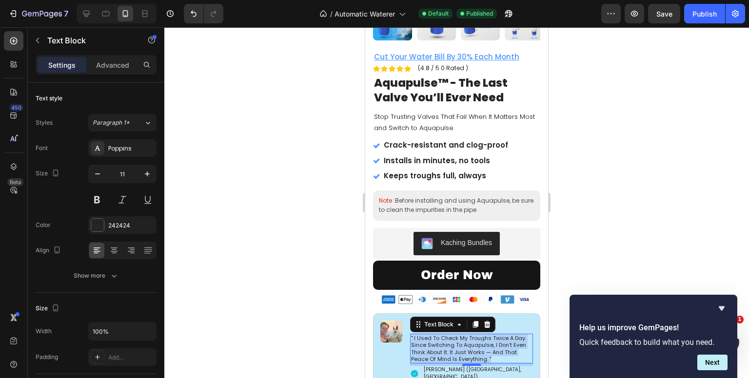
click at [440, 342] on p "" i used to check my troughs twice a day. since switching to aquapulse, i don’t…" at bounding box center [471, 349] width 121 height 28
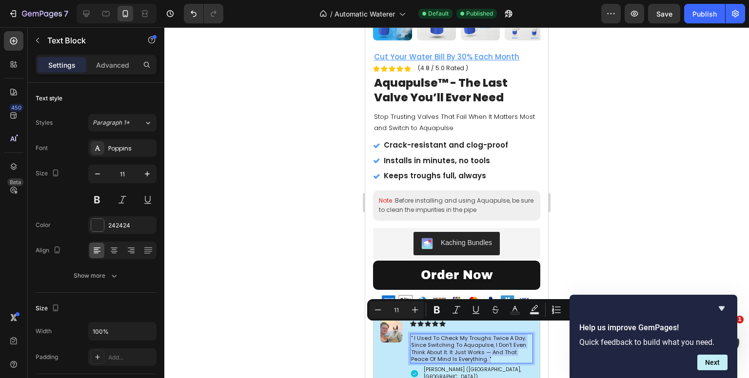
copy p "" i used to check my troughs twice a day. since switching to aquapulse, i don’t…"
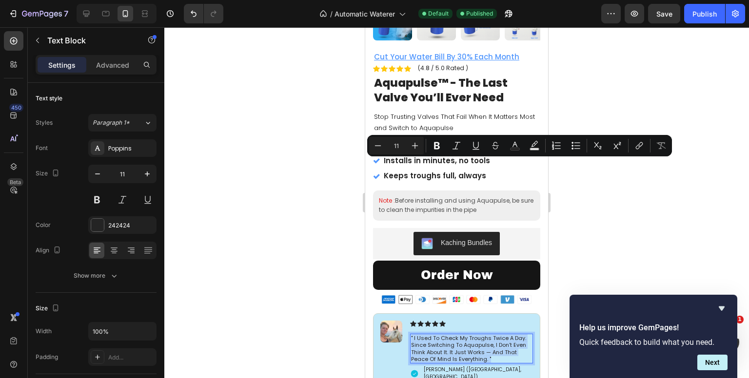
scroll to position [388, 0]
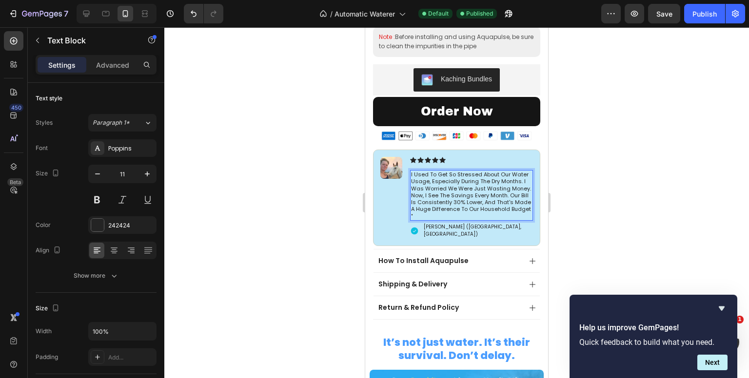
click at [411, 171] on p "I used to get so stressed about our water usage, especially during the dry mont…" at bounding box center [471, 195] width 121 height 49
click at [345, 178] on div at bounding box center [456, 202] width 584 height 351
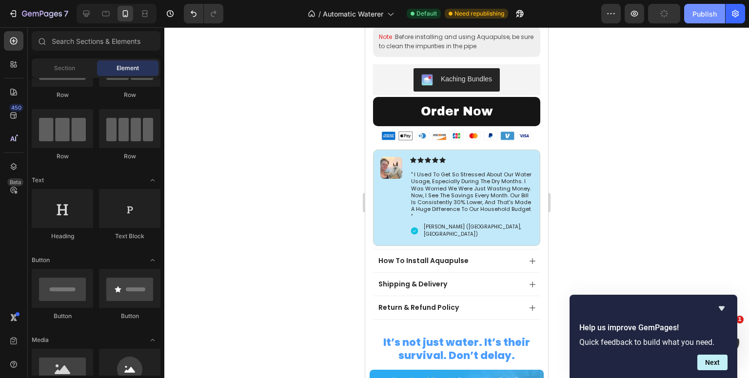
click at [698, 14] on div "Publish" at bounding box center [704, 14] width 24 height 10
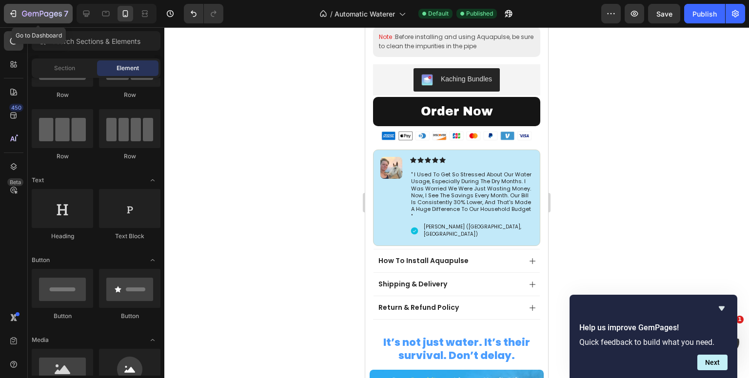
click at [31, 13] on icon "button" at bounding box center [30, 14] width 4 height 4
